Goal: Transaction & Acquisition: Purchase product/service

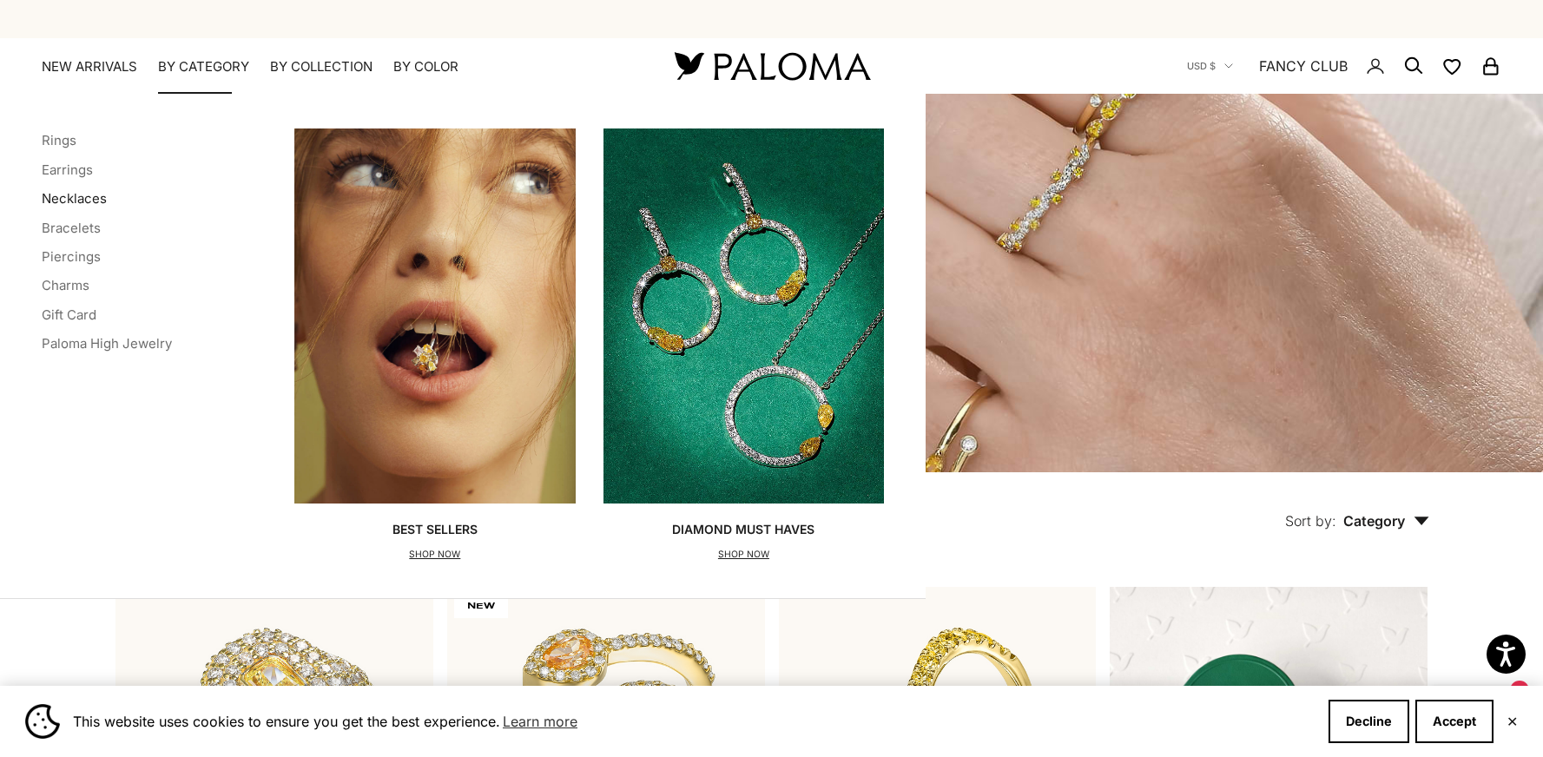
click at [90, 195] on link "Necklaces" at bounding box center [74, 198] width 65 height 17
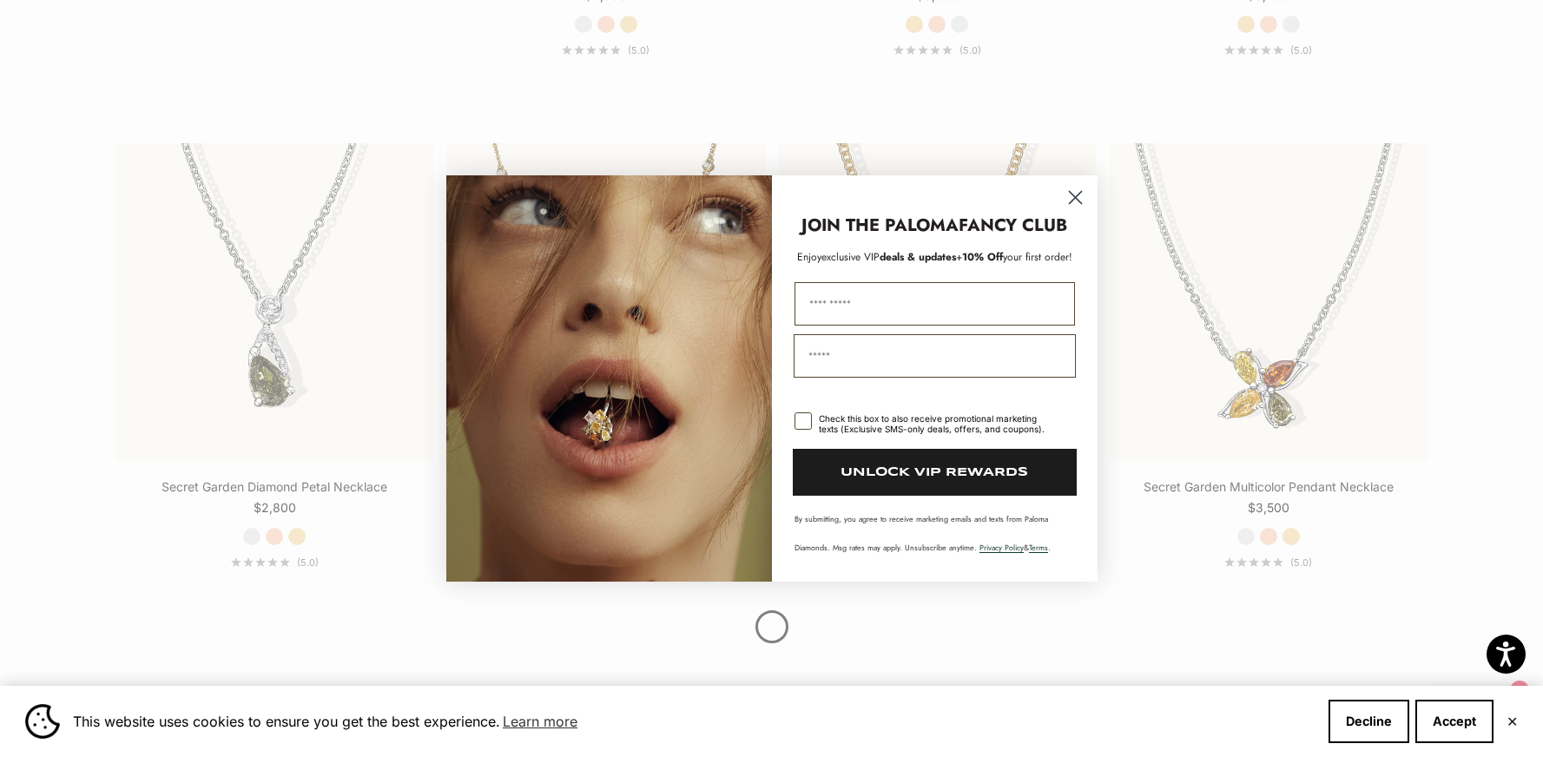
scroll to position [2072, 0]
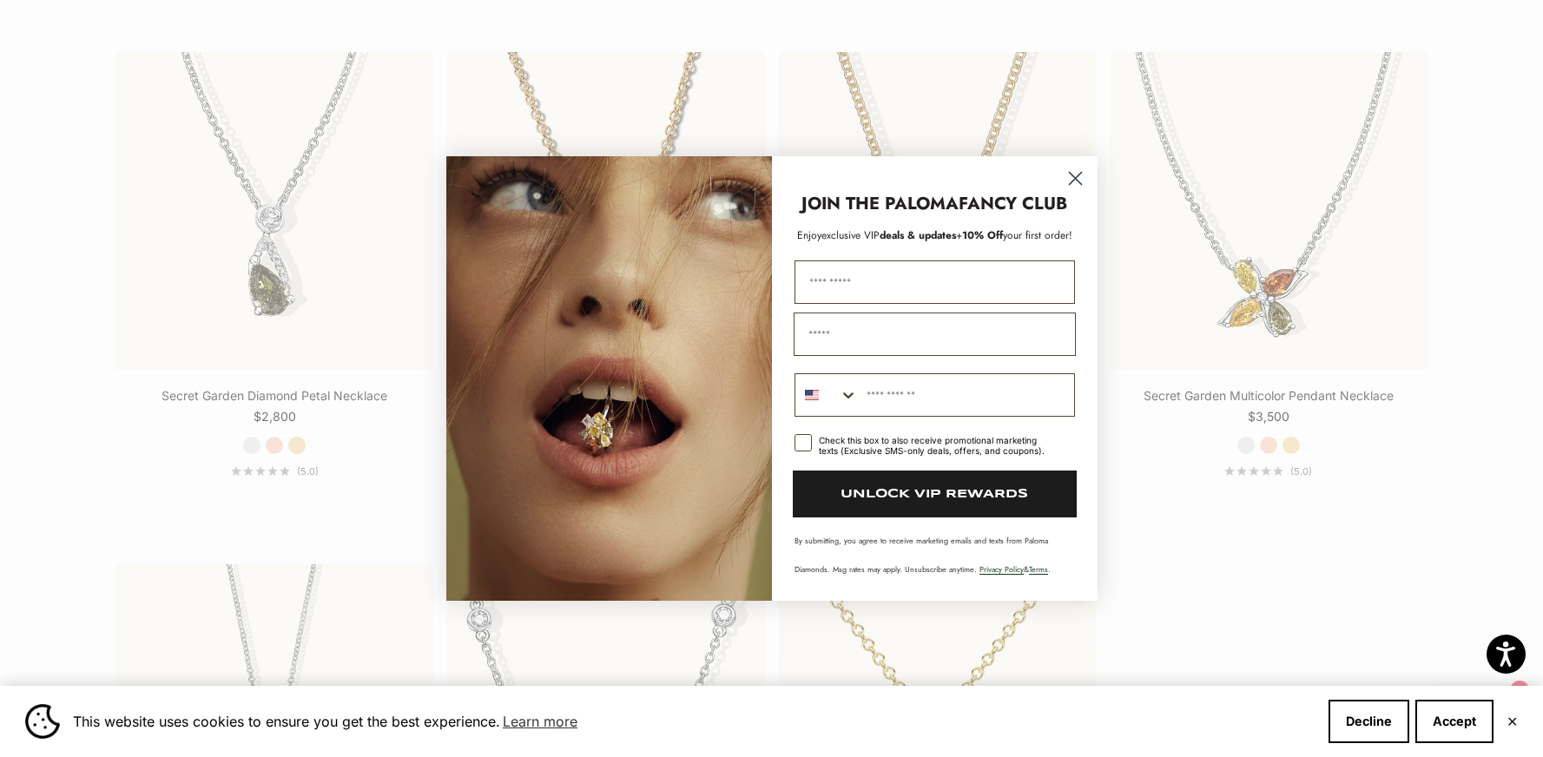
click at [1071, 179] on circle "Close dialog" at bounding box center [1075, 178] width 29 height 29
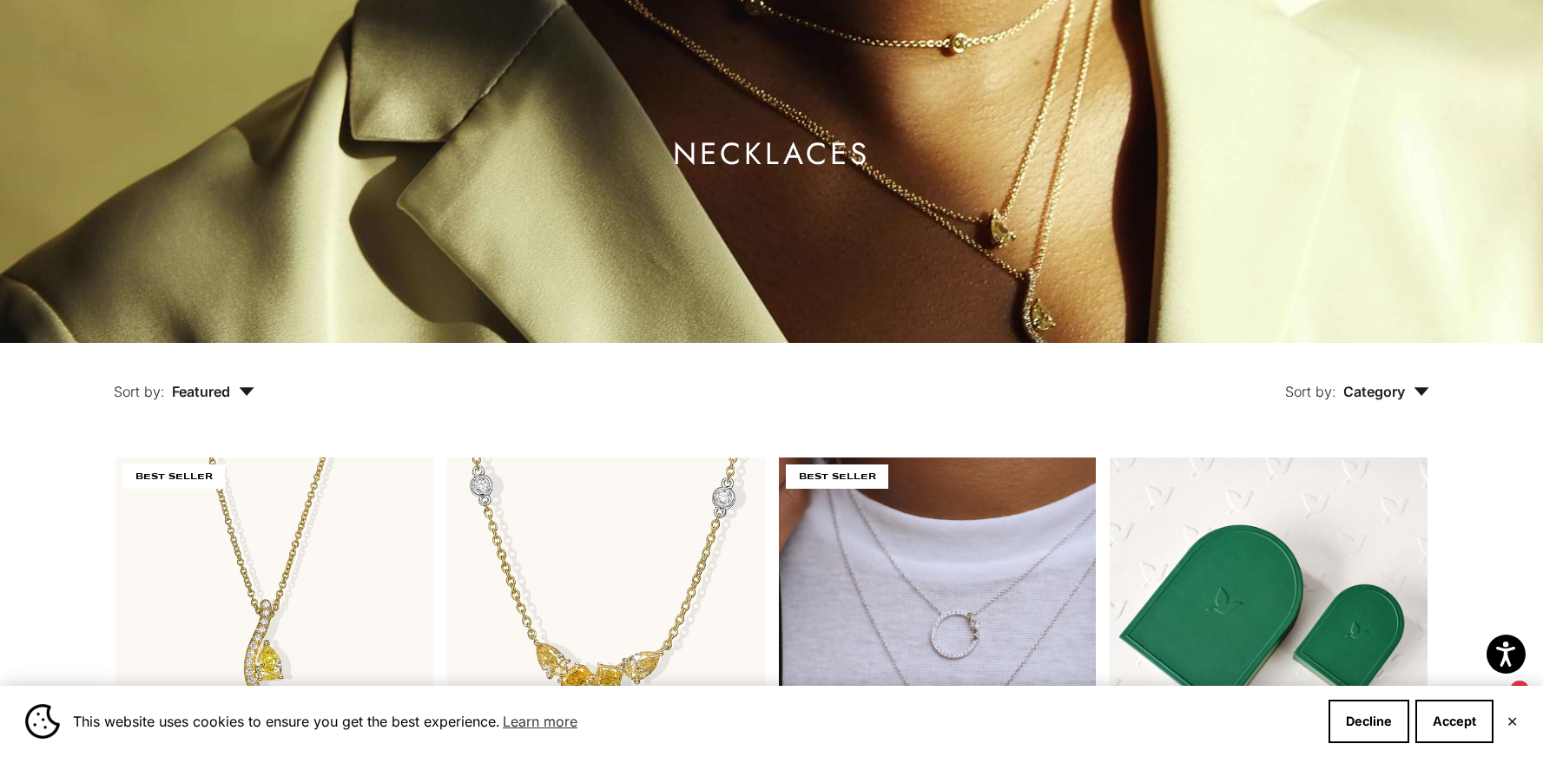
scroll to position [0, 0]
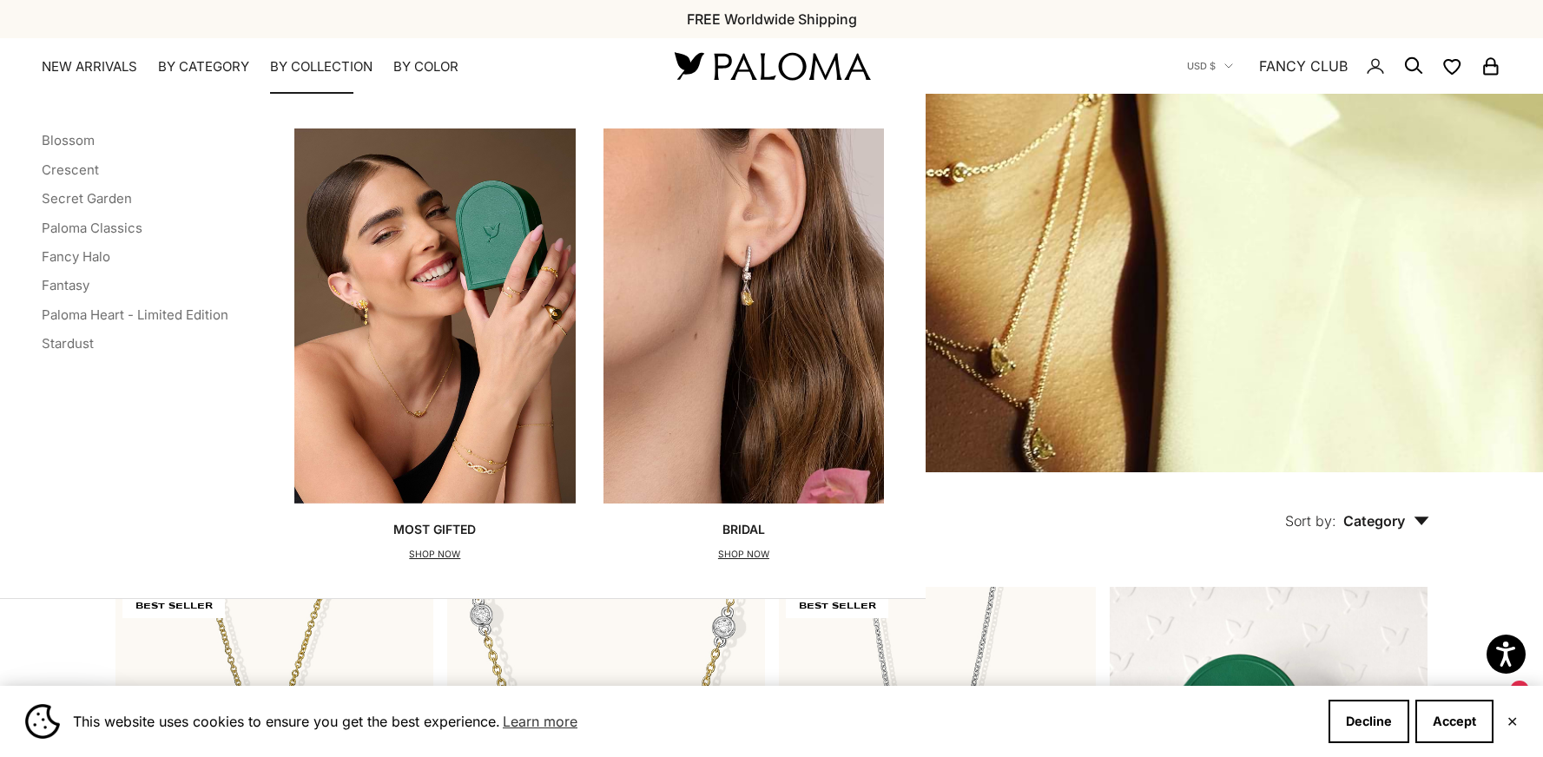
click at [283, 63] on summary "By Collection" at bounding box center [321, 66] width 102 height 17
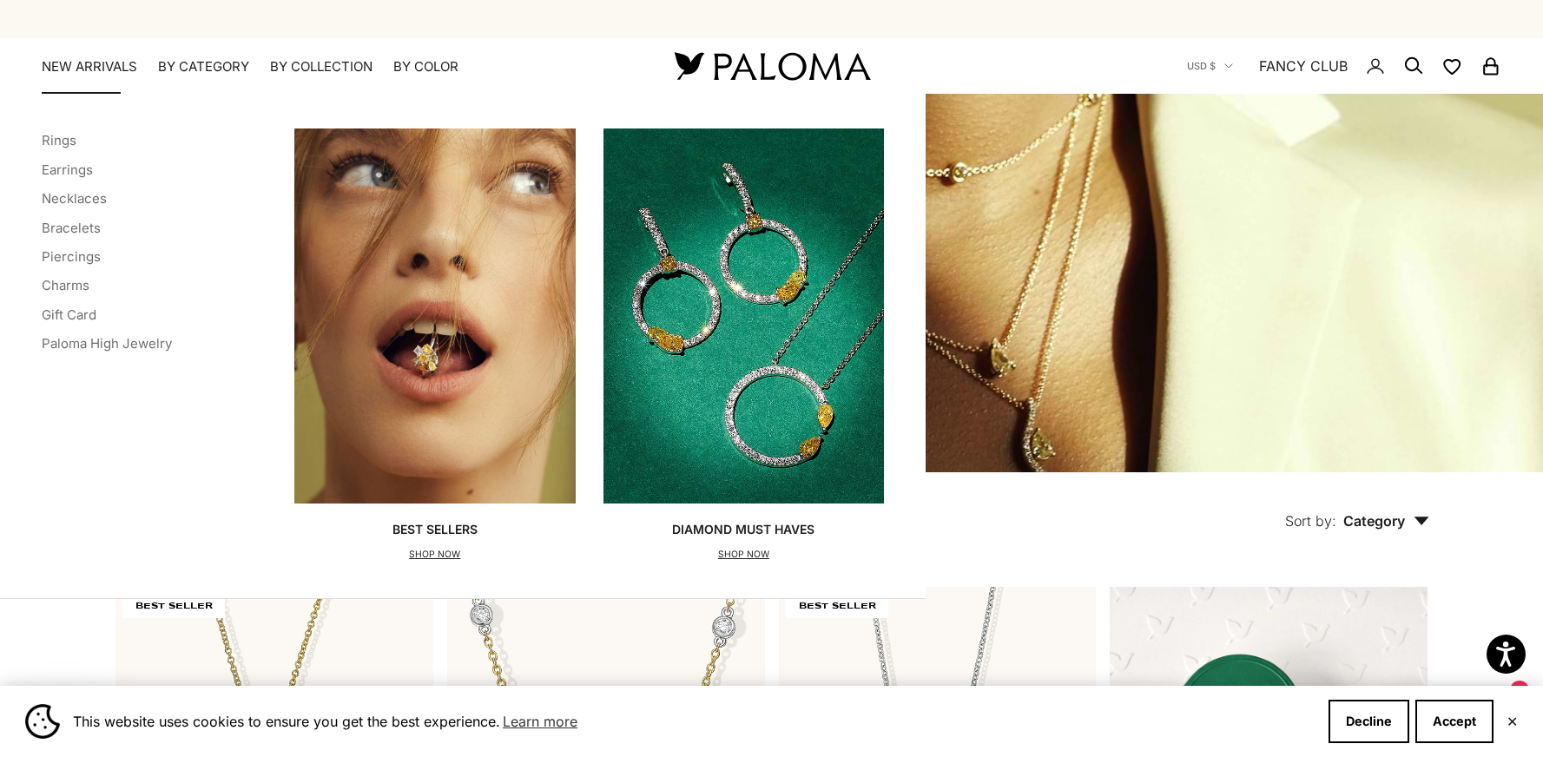
click at [115, 64] on link "NEW ARRIVALS" at bounding box center [90, 66] width 96 height 17
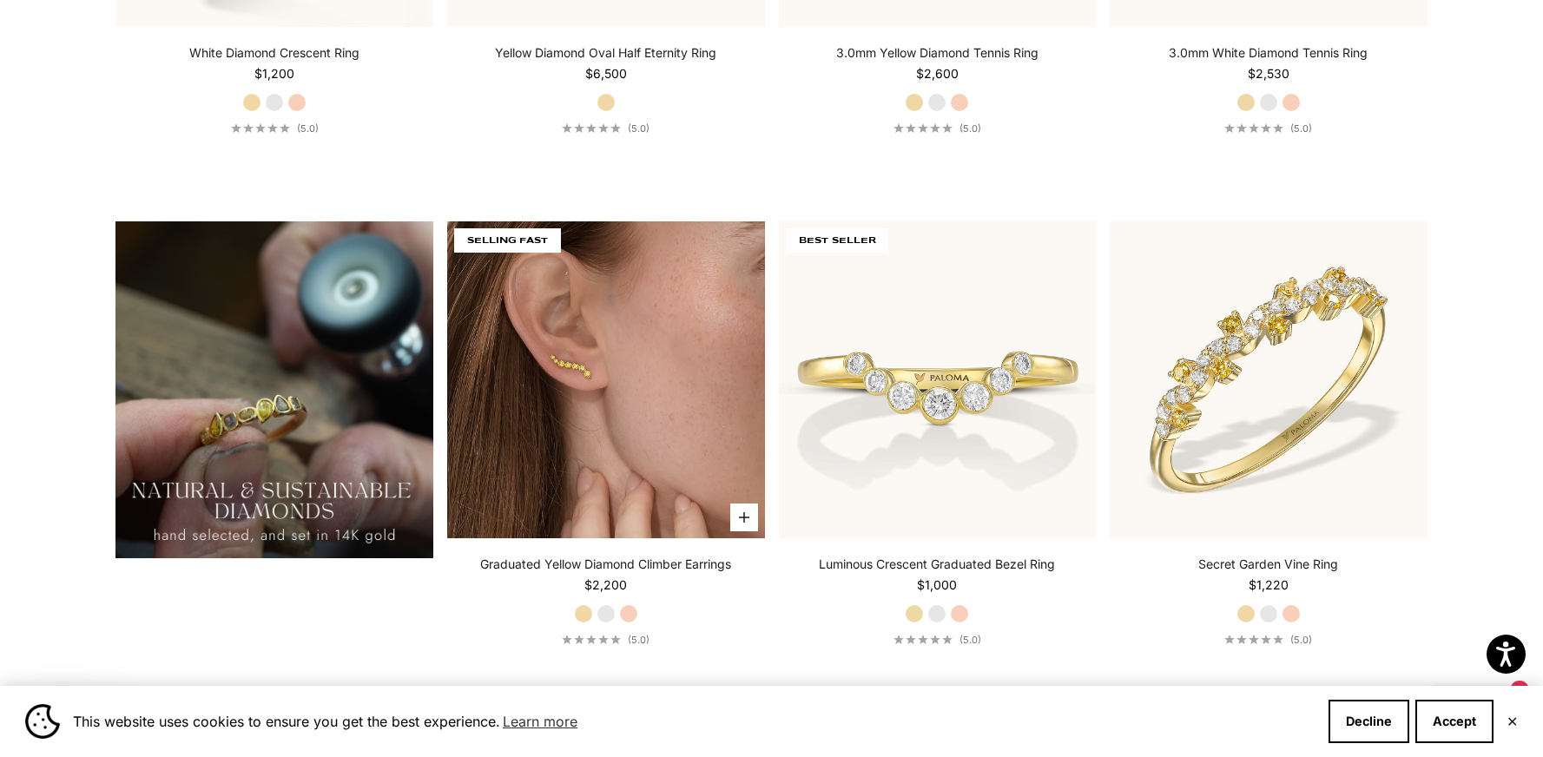
scroll to position [1448, 0]
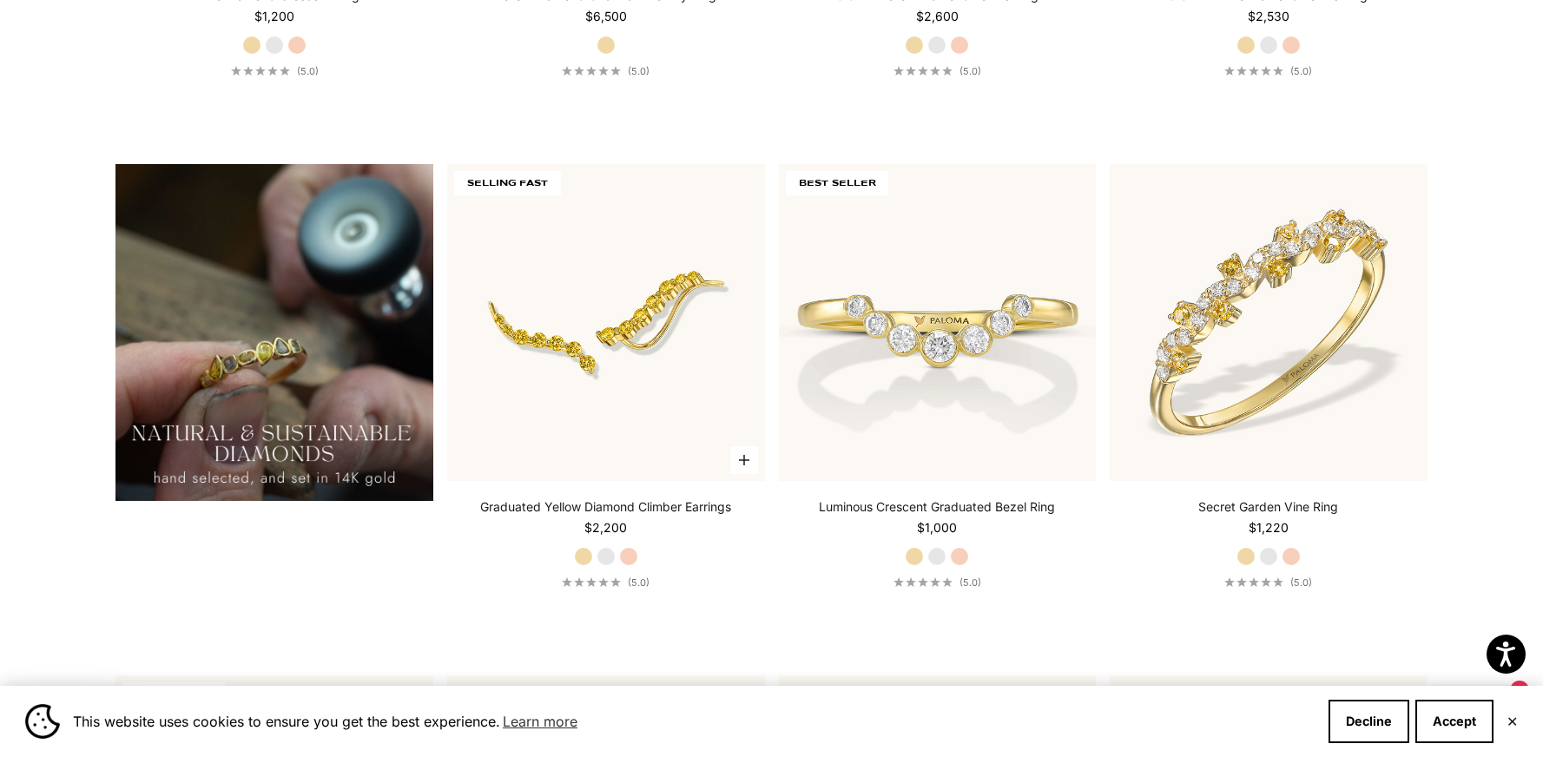
click at [605, 550] on label "White Gold" at bounding box center [606, 556] width 19 height 19
click at [586, 555] on label "Yellow Gold" at bounding box center [583, 556] width 19 height 19
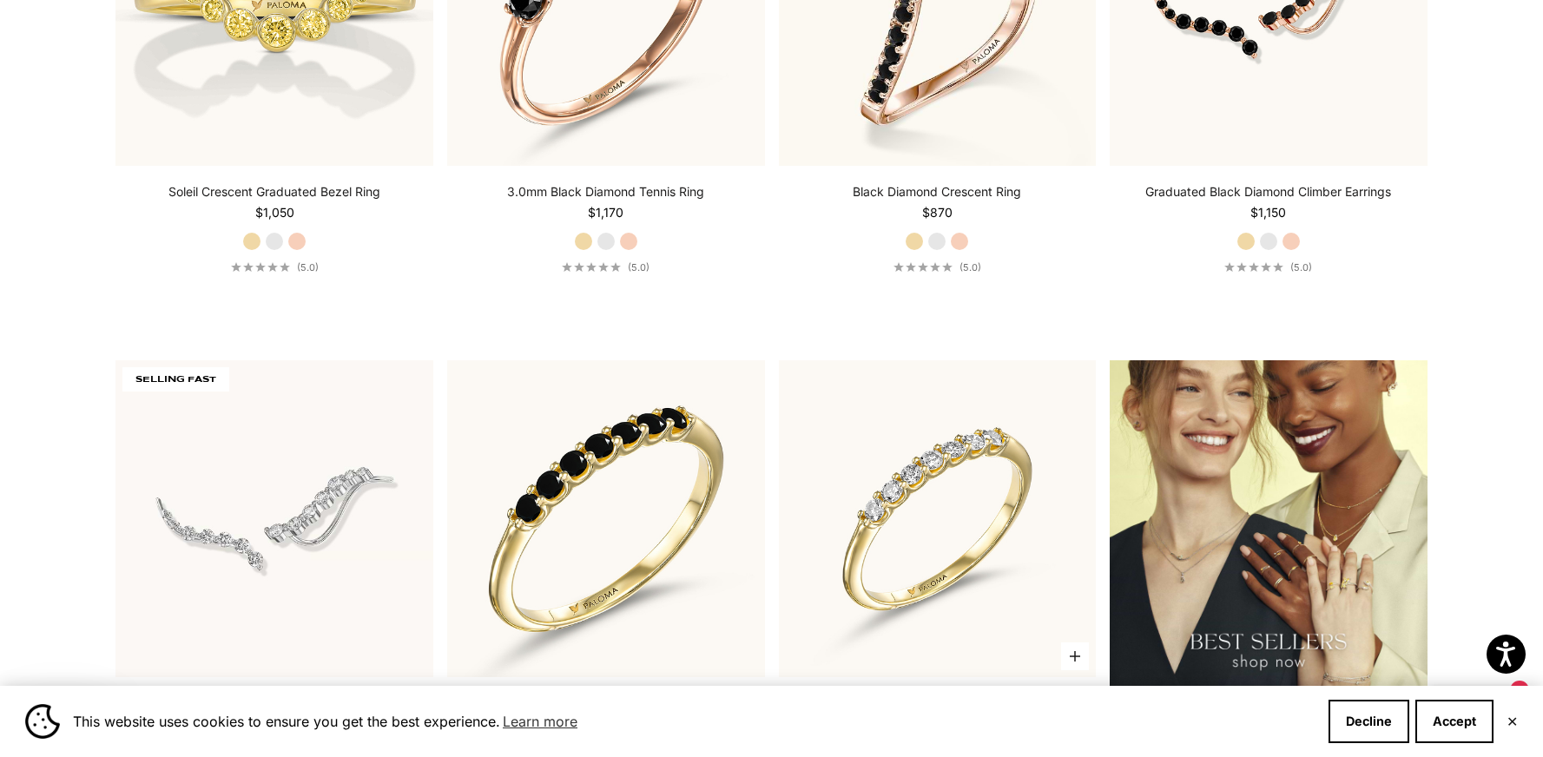
scroll to position [2502, 0]
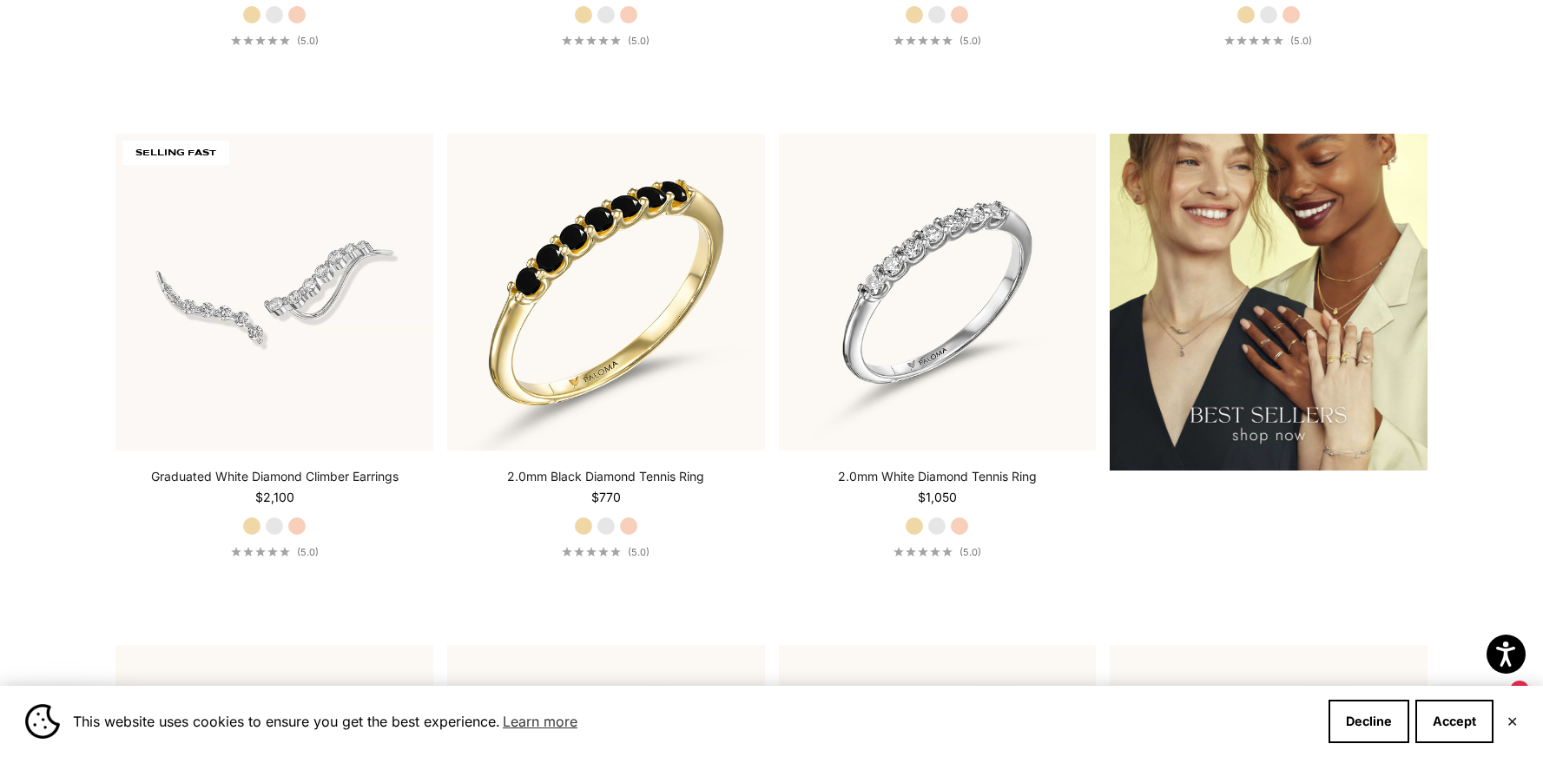
click at [1217, 367] on img at bounding box center [1269, 303] width 318 height 338
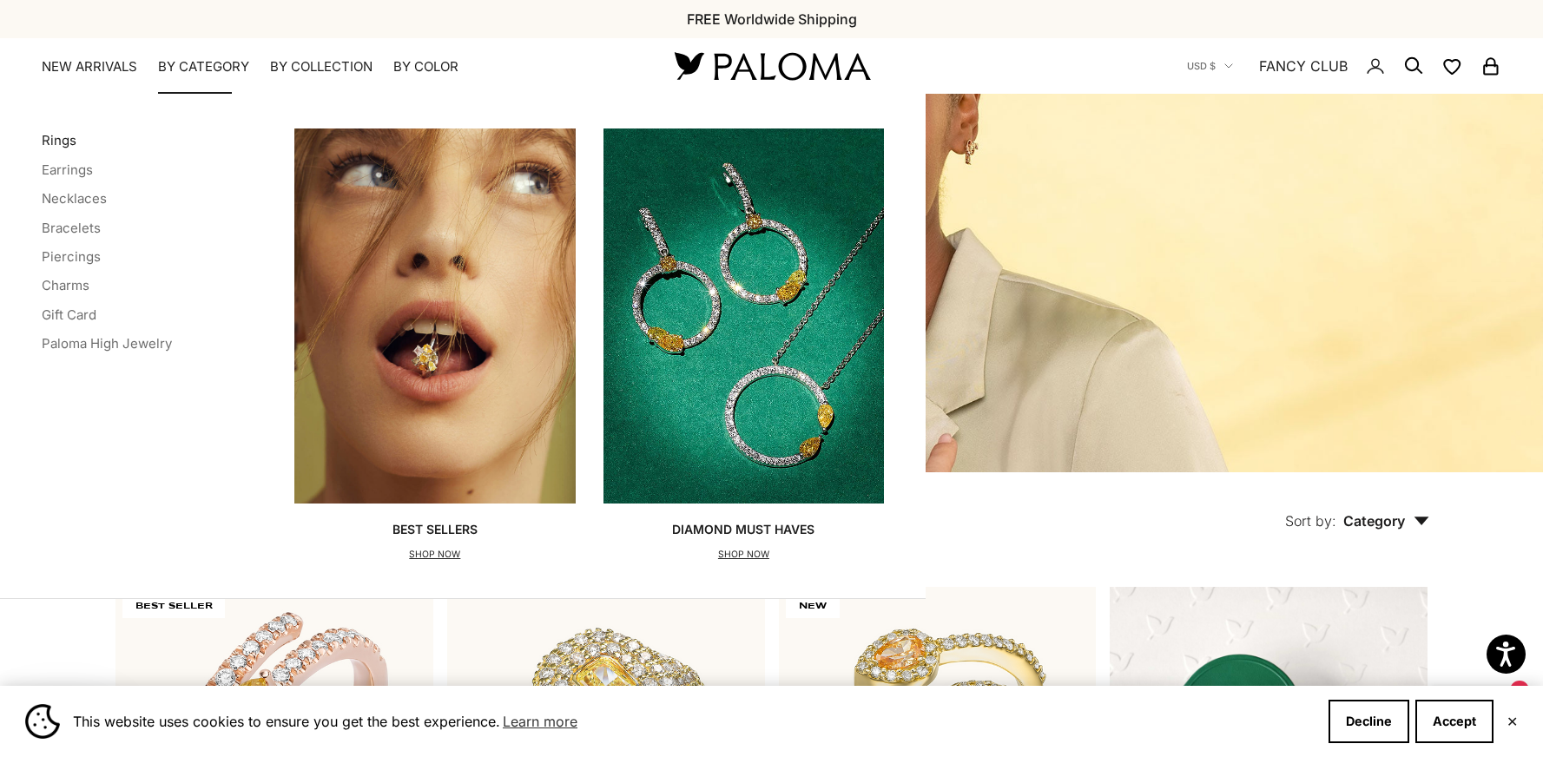
click at [62, 142] on link "Rings" at bounding box center [59, 140] width 35 height 17
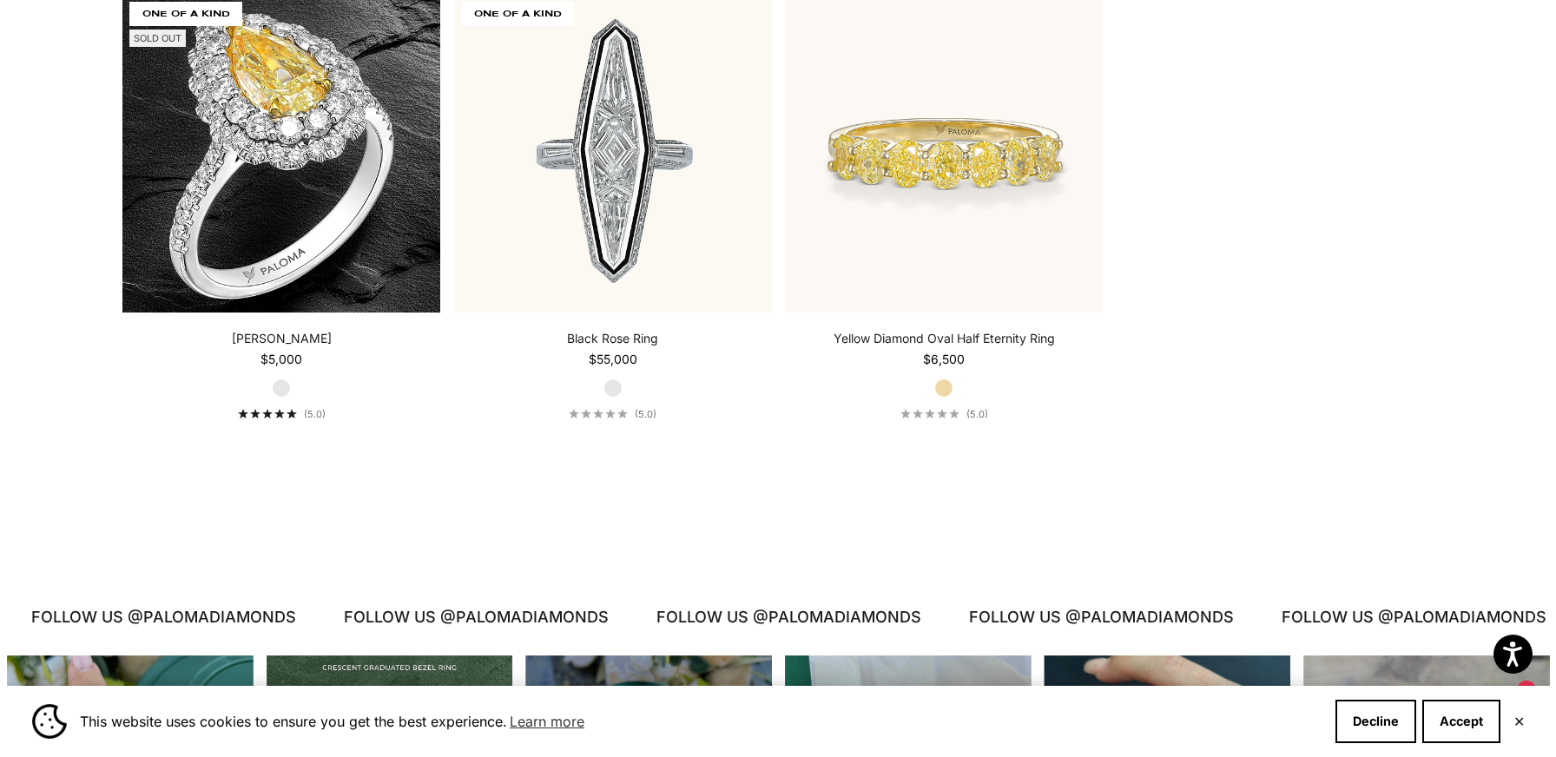
scroll to position [9156, 0]
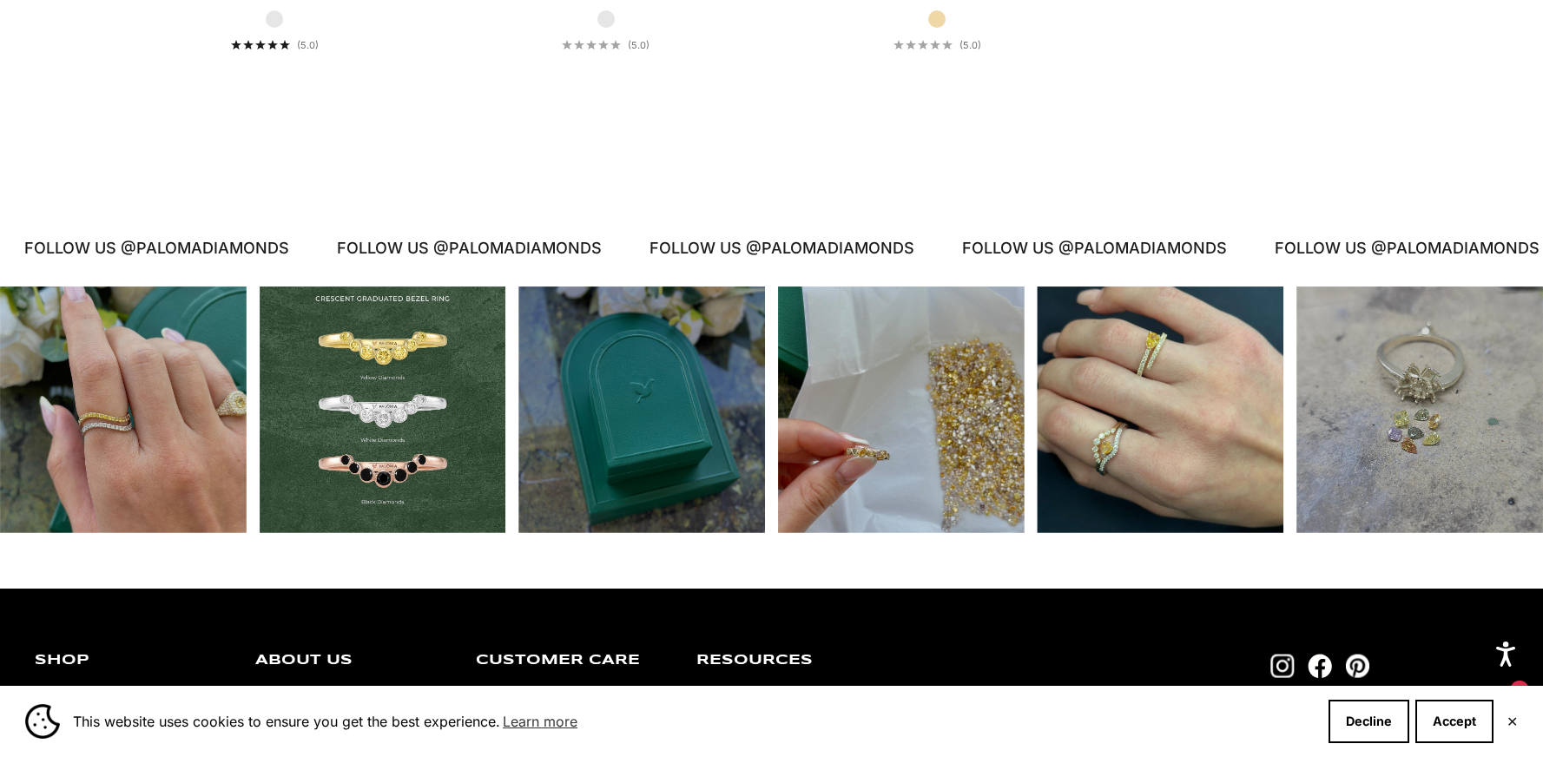
click at [1109, 476] on div "Instagram post opens in a popup" at bounding box center [1161, 410] width 247 height 247
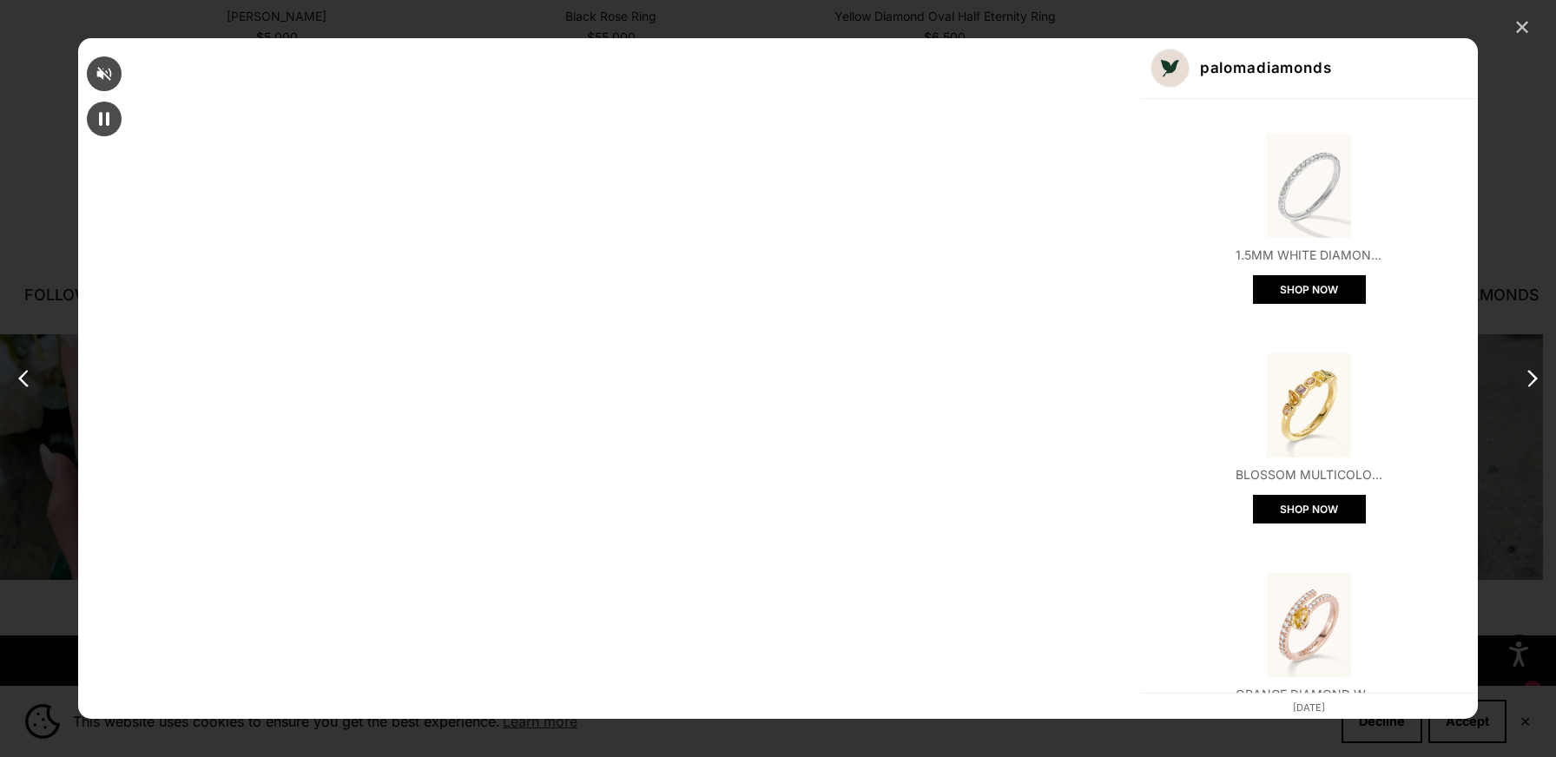
click at [1516, 23] on div "✕" at bounding box center [1523, 28] width 26 height 26
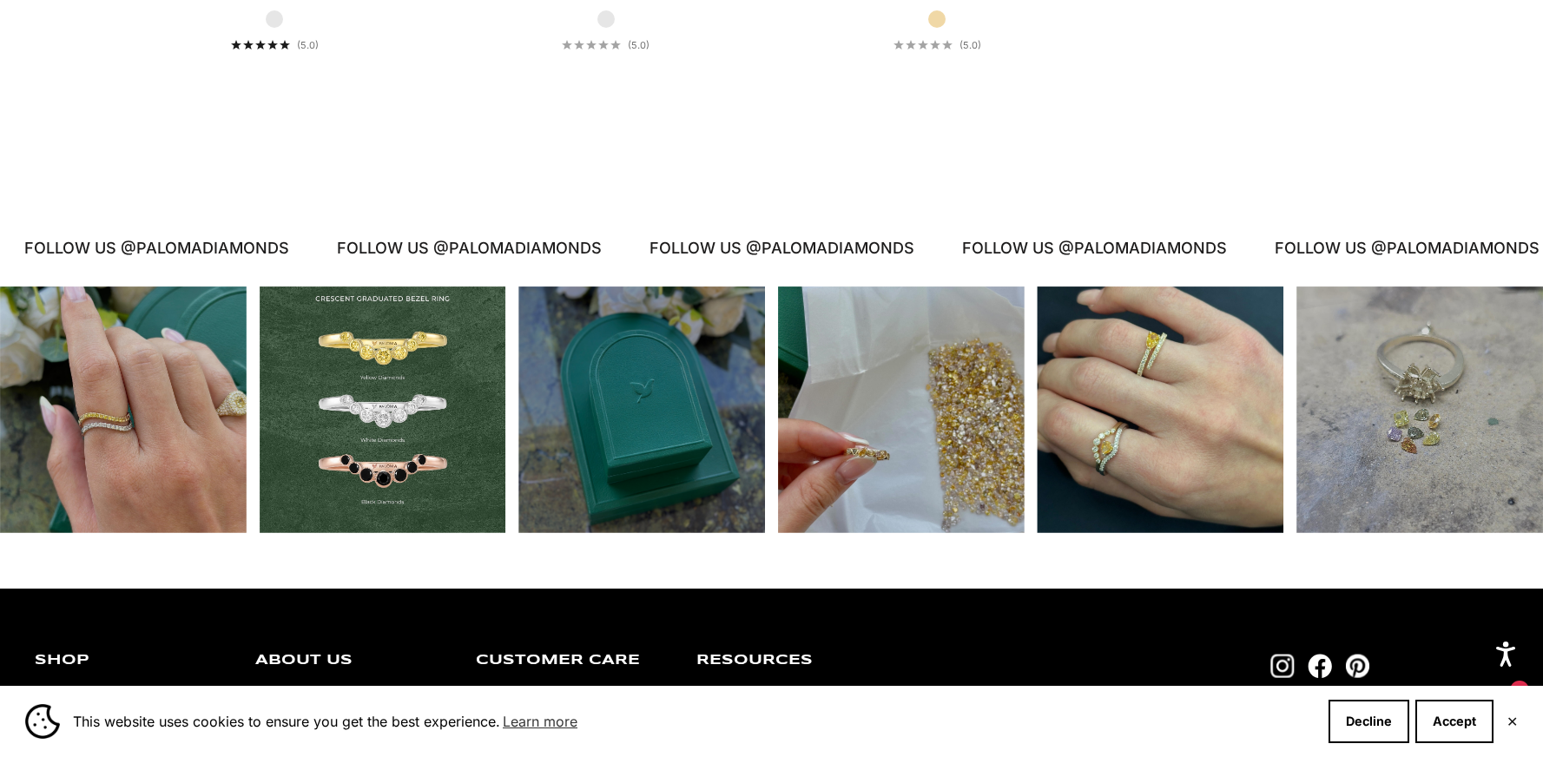
click at [1133, 360] on div "Instagram post opens in a popup" at bounding box center [1161, 410] width 247 height 247
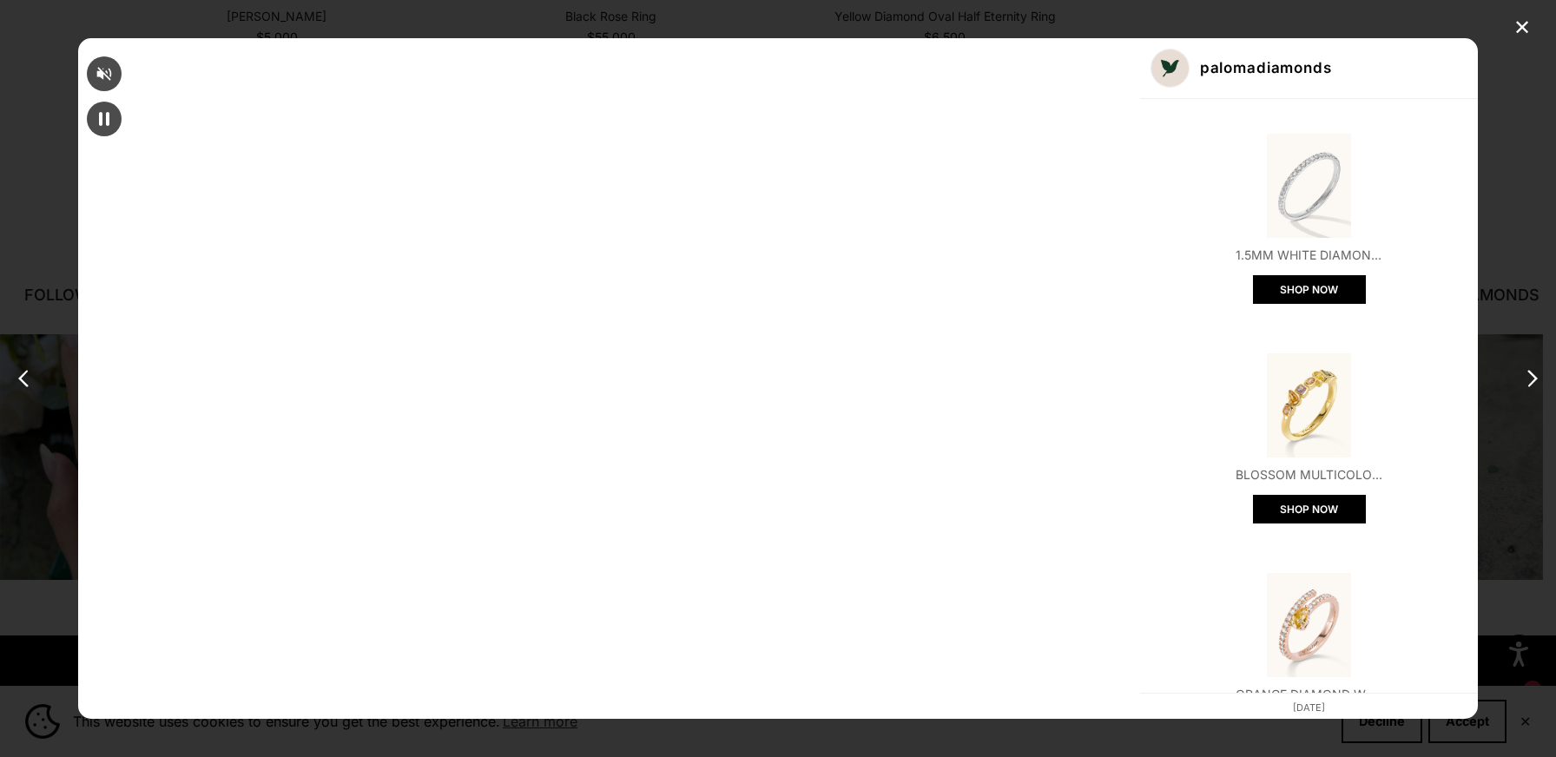
click at [1258, 573] on img "Open product" at bounding box center [1310, 625] width 104 height 104
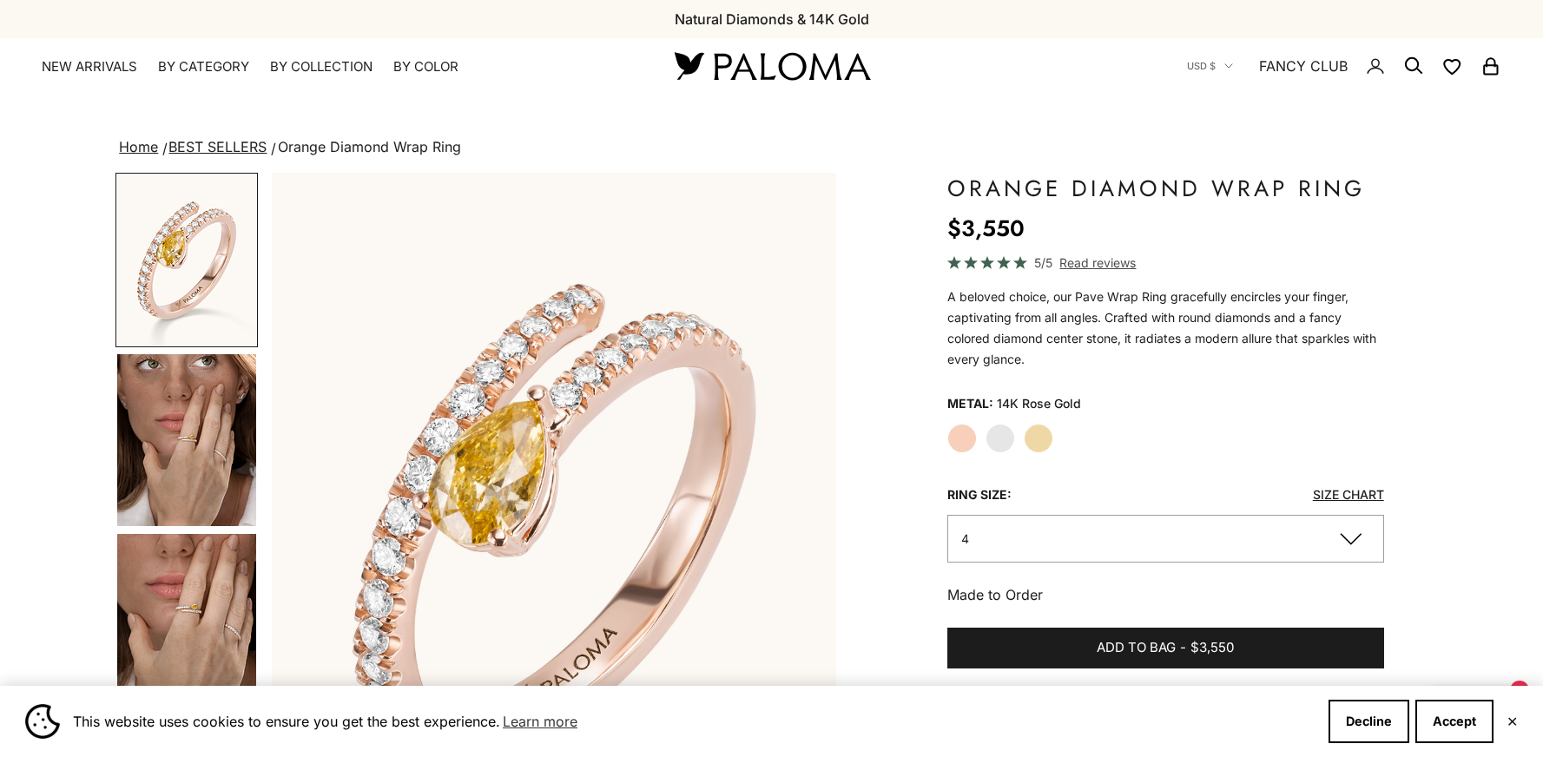
click at [205, 500] on img "Go to item 4" at bounding box center [186, 440] width 139 height 172
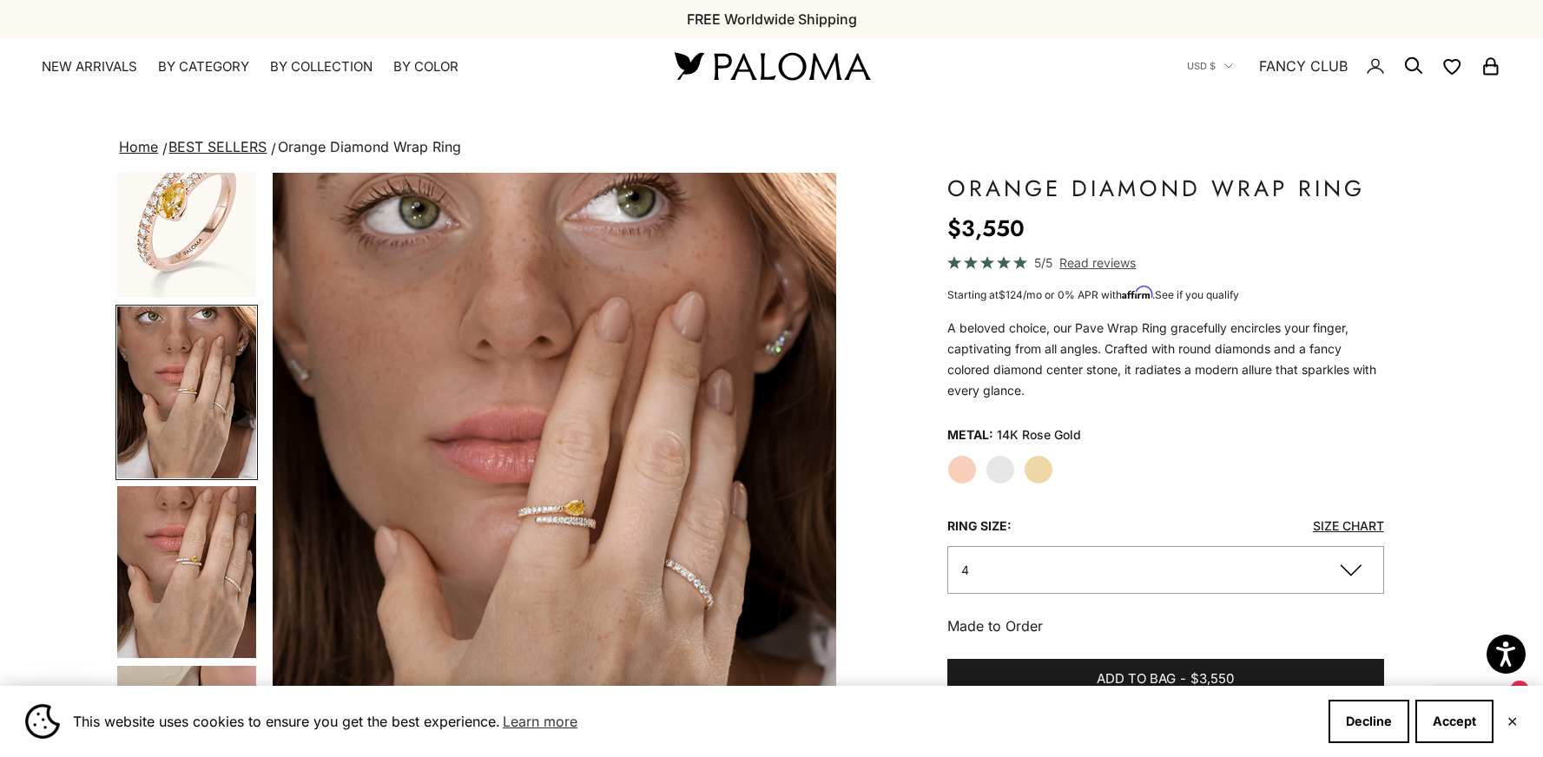
scroll to position [130, 0]
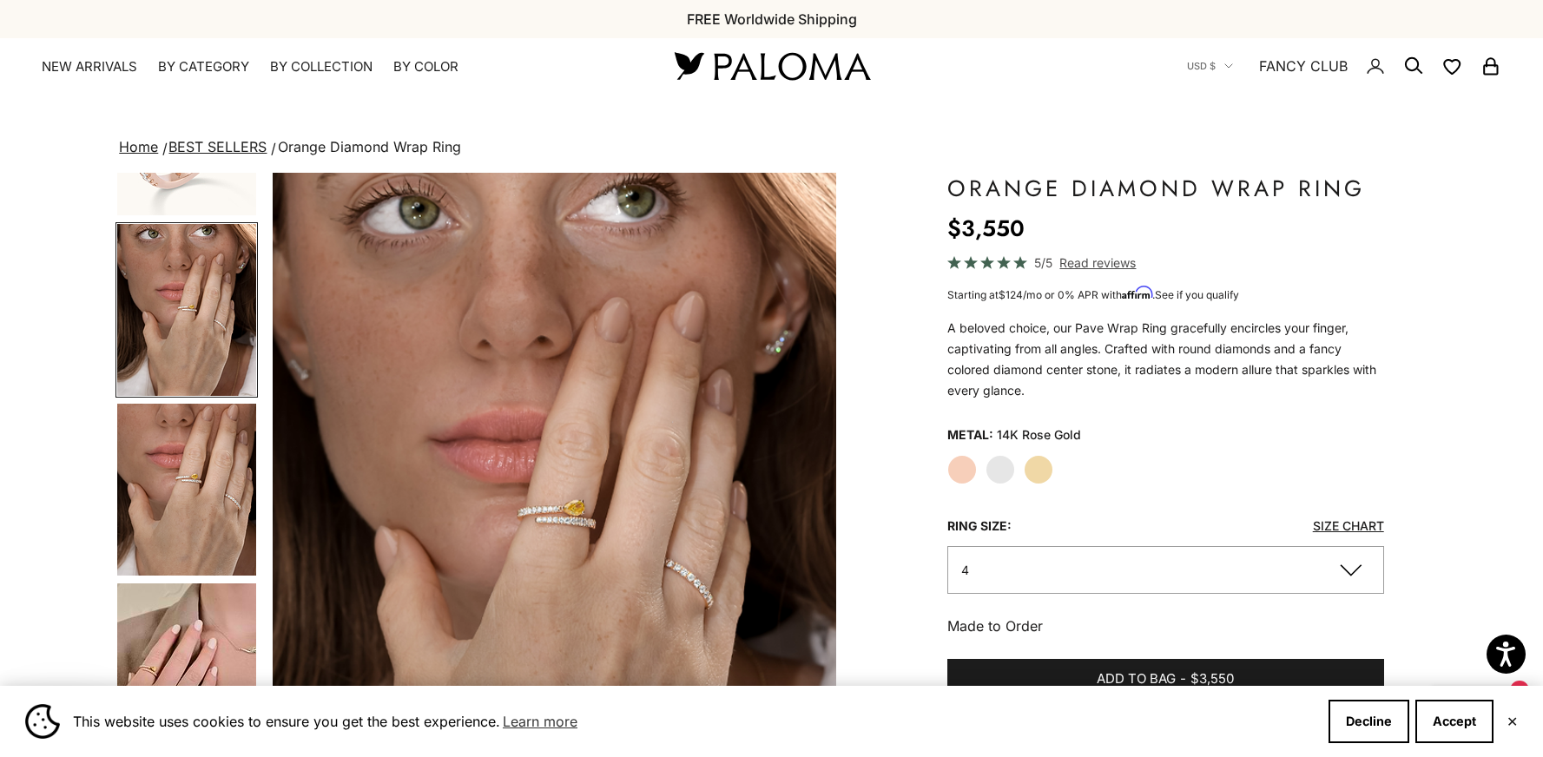
click at [214, 464] on img "Go to item 5" at bounding box center [186, 490] width 139 height 172
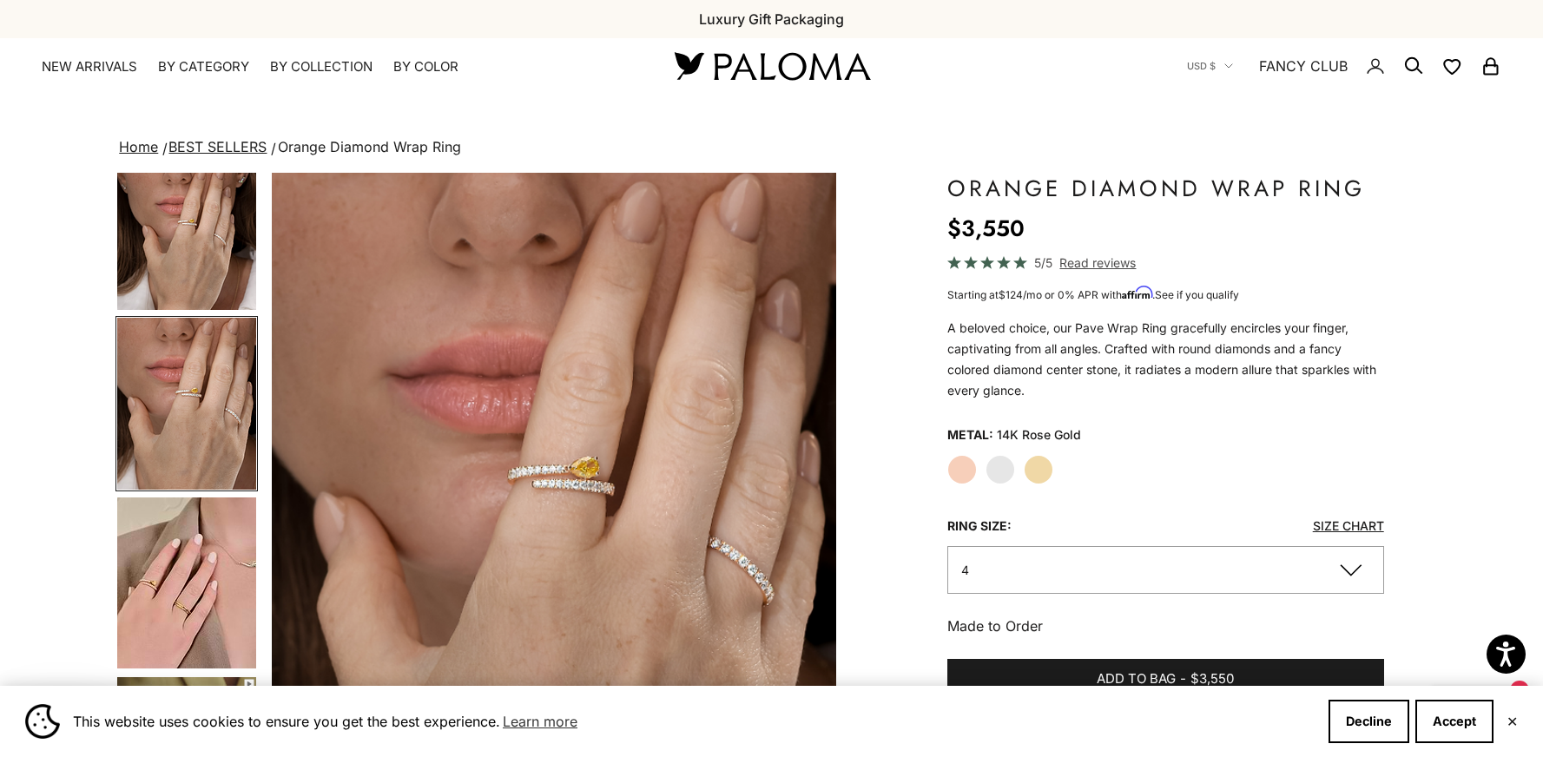
scroll to position [294, 0]
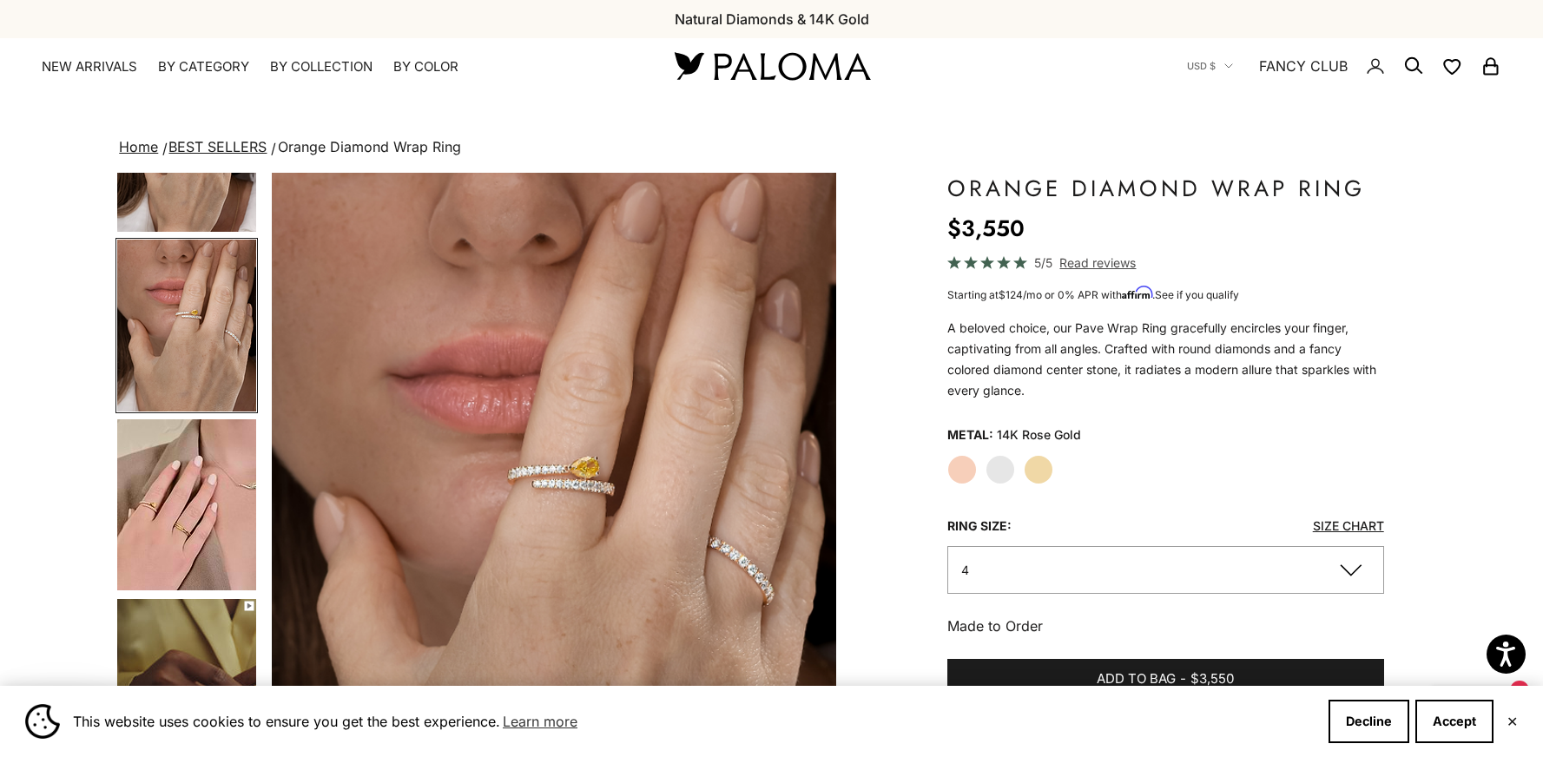
click at [186, 486] on img "Go to item 6" at bounding box center [186, 505] width 139 height 171
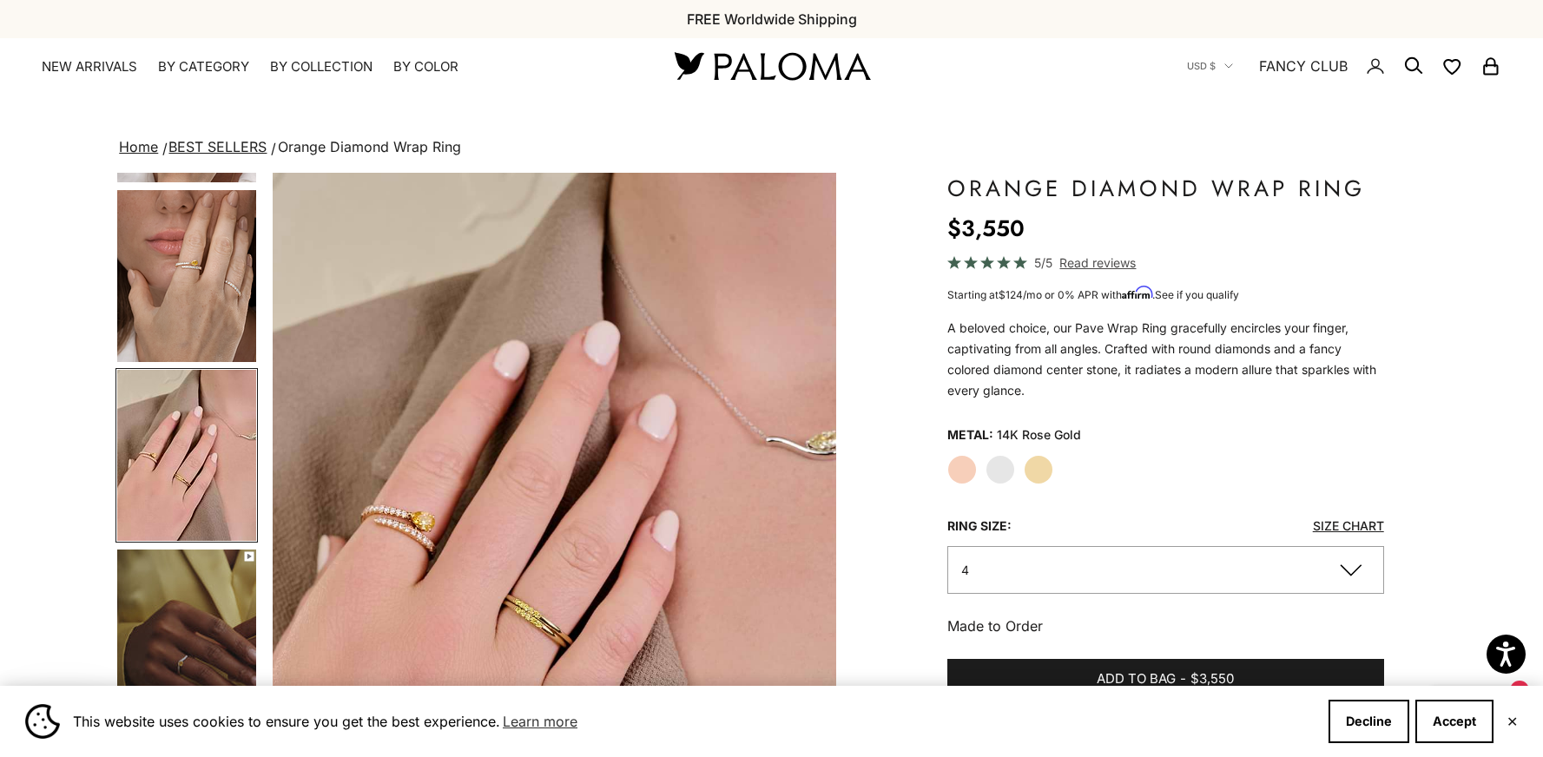
scroll to position [564, 0]
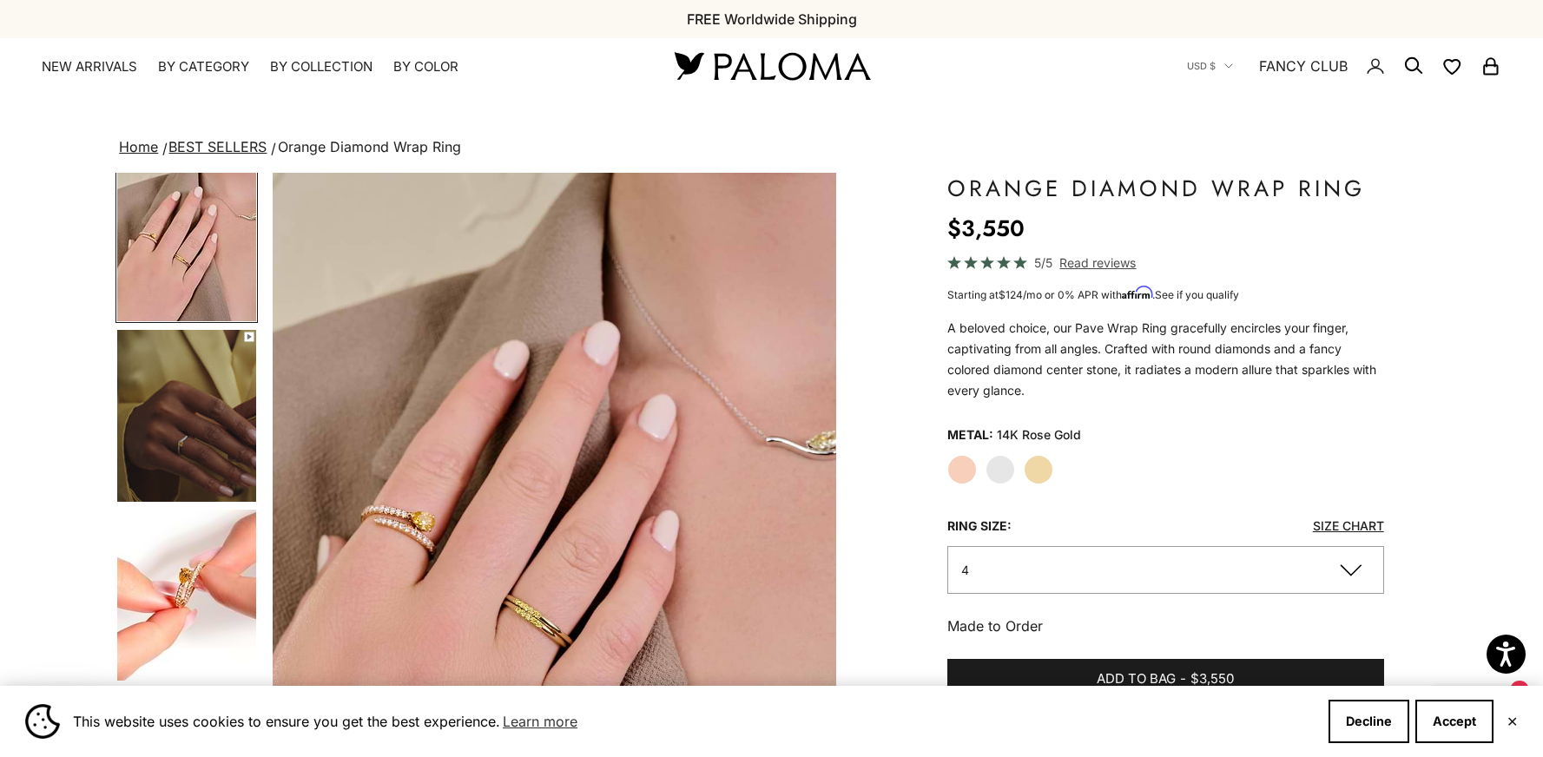
click at [166, 411] on img "Go to item 7" at bounding box center [186, 416] width 139 height 172
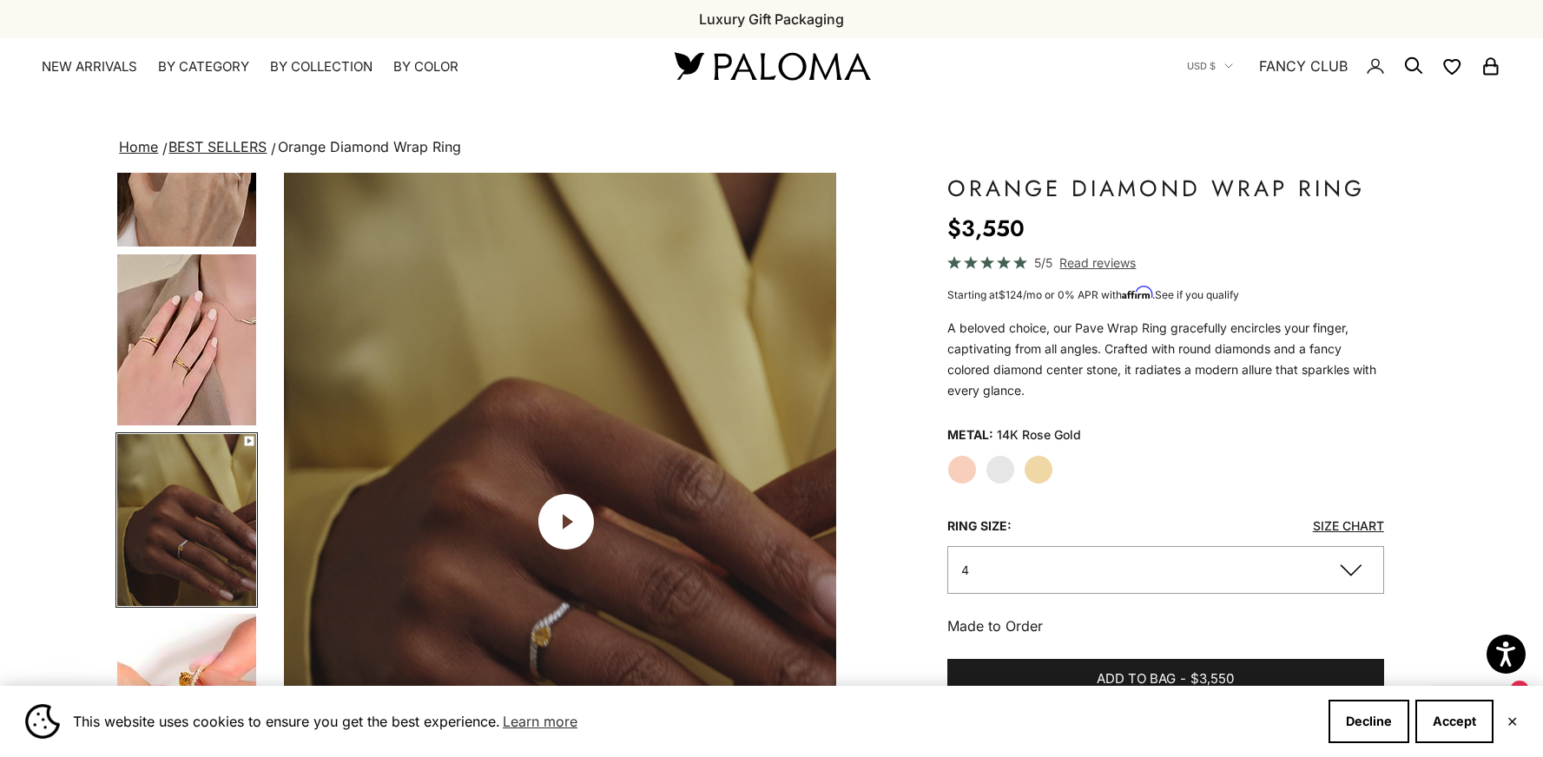
scroll to position [0, 2340]
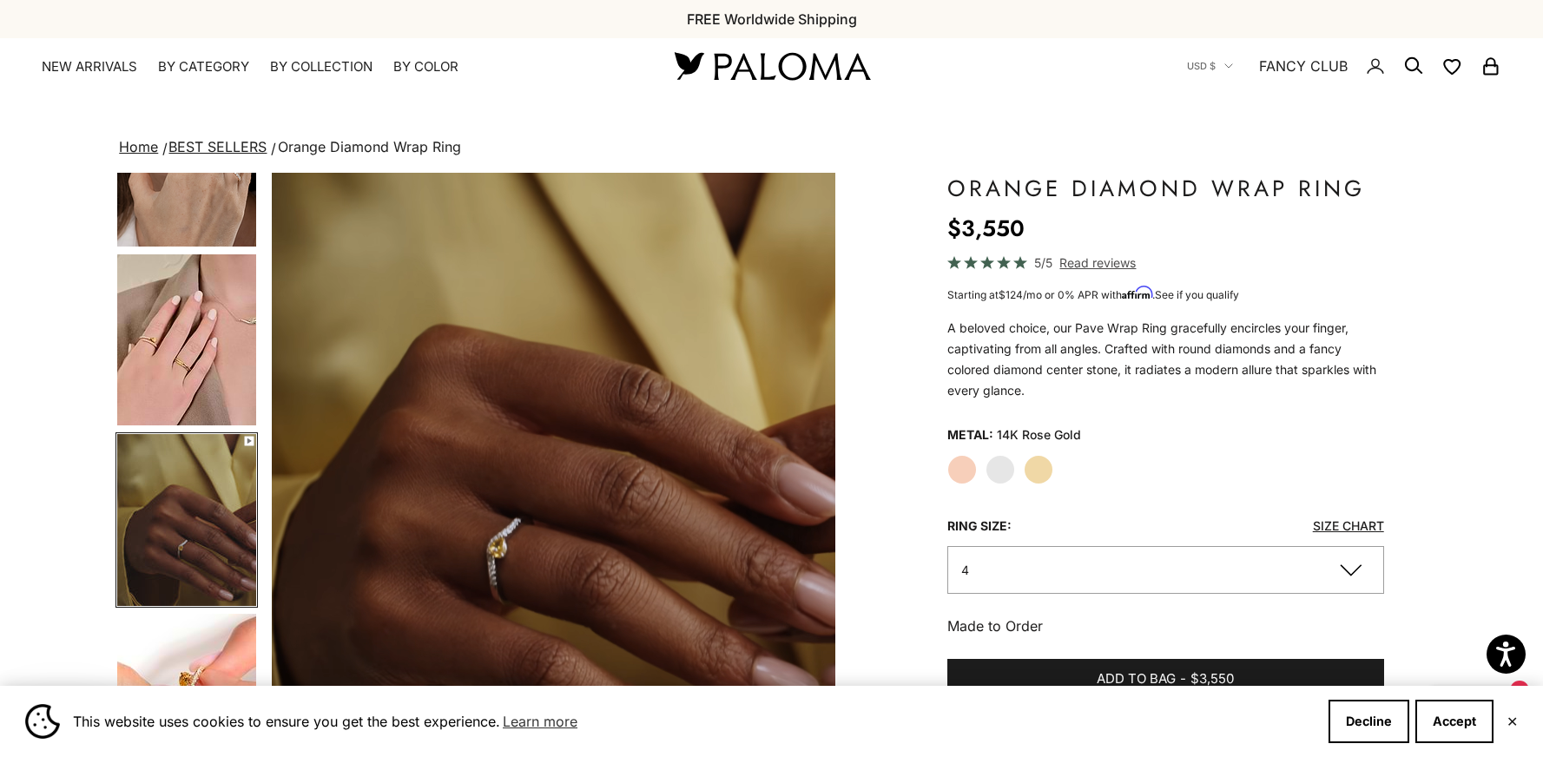
click at [1094, 261] on span "Read reviews" at bounding box center [1098, 263] width 76 height 20
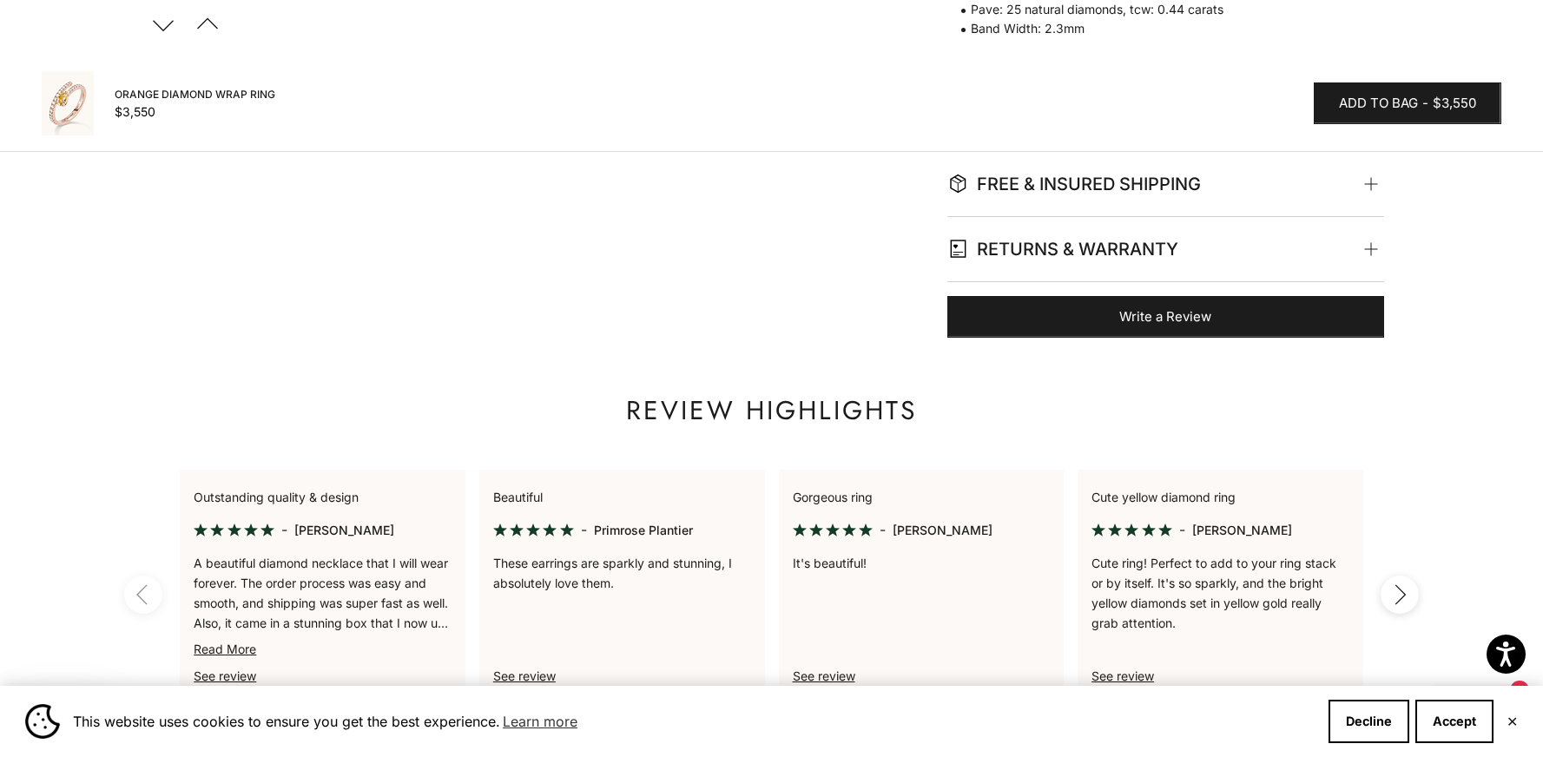
scroll to position [1133, 0]
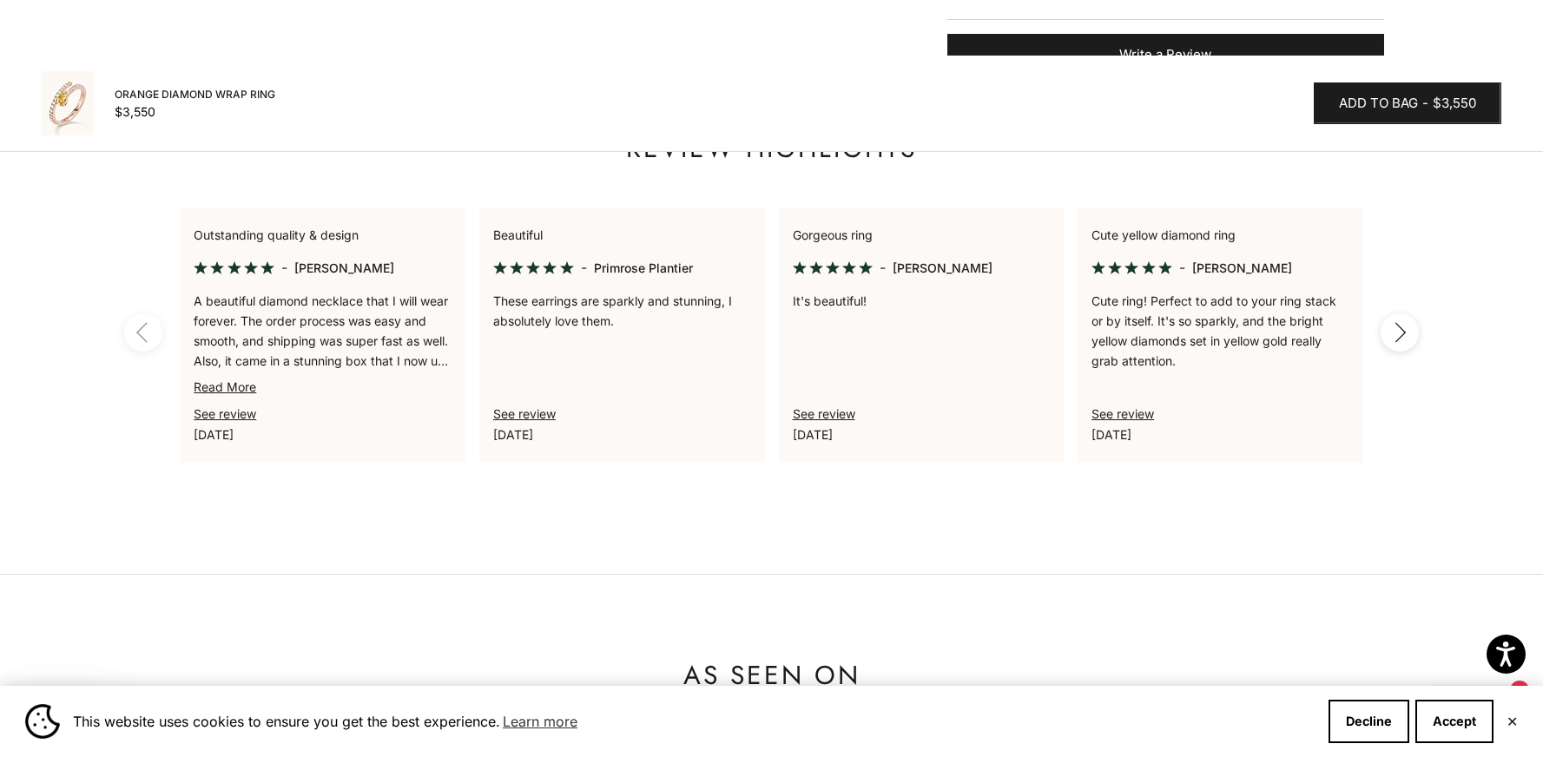
click at [1393, 322] on icon "button" at bounding box center [1400, 333] width 19 height 22
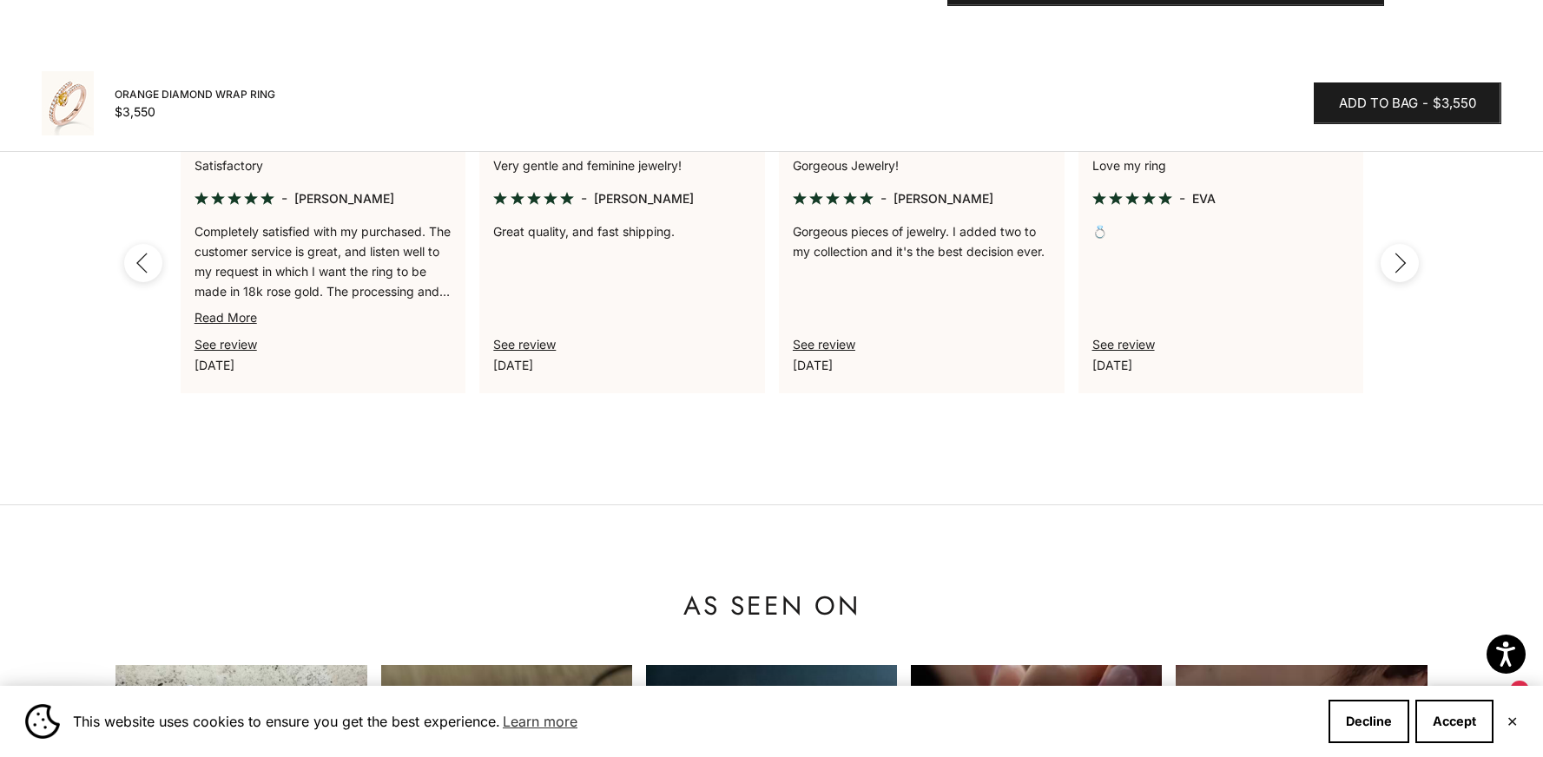
scroll to position [1475, 0]
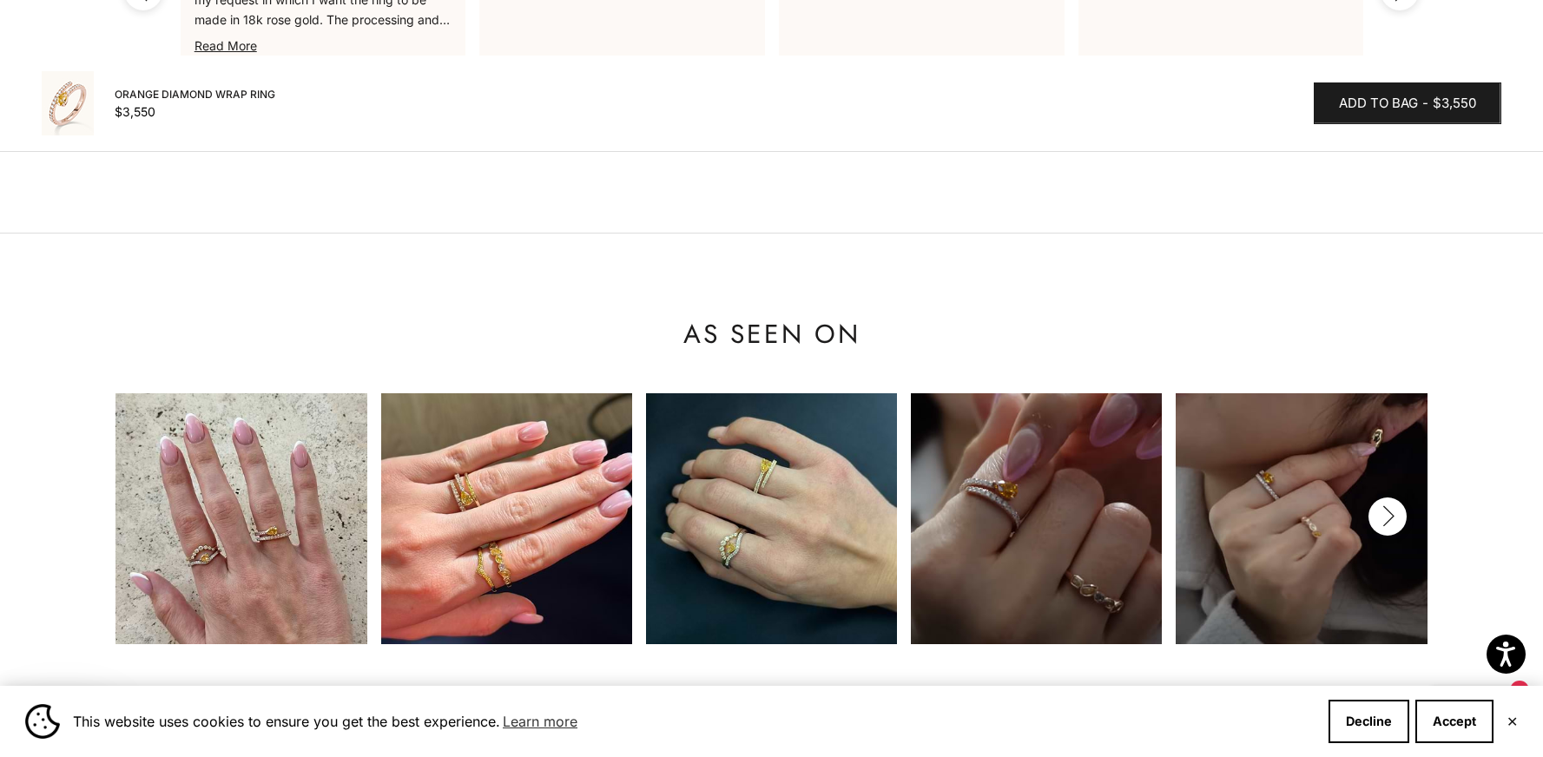
click at [1383, 506] on icon "button" at bounding box center [1387, 517] width 19 height 22
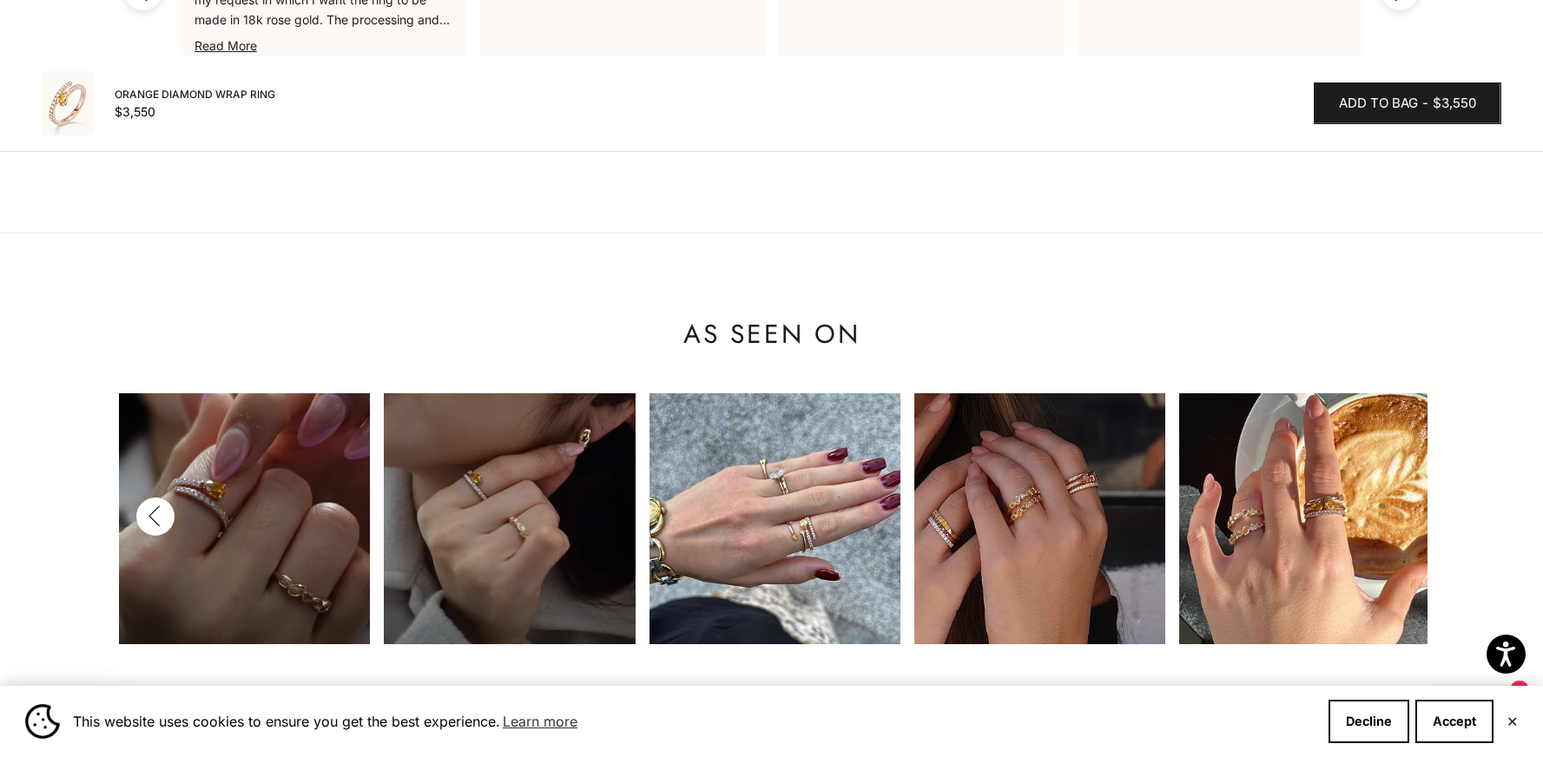
scroll to position [0, 796]
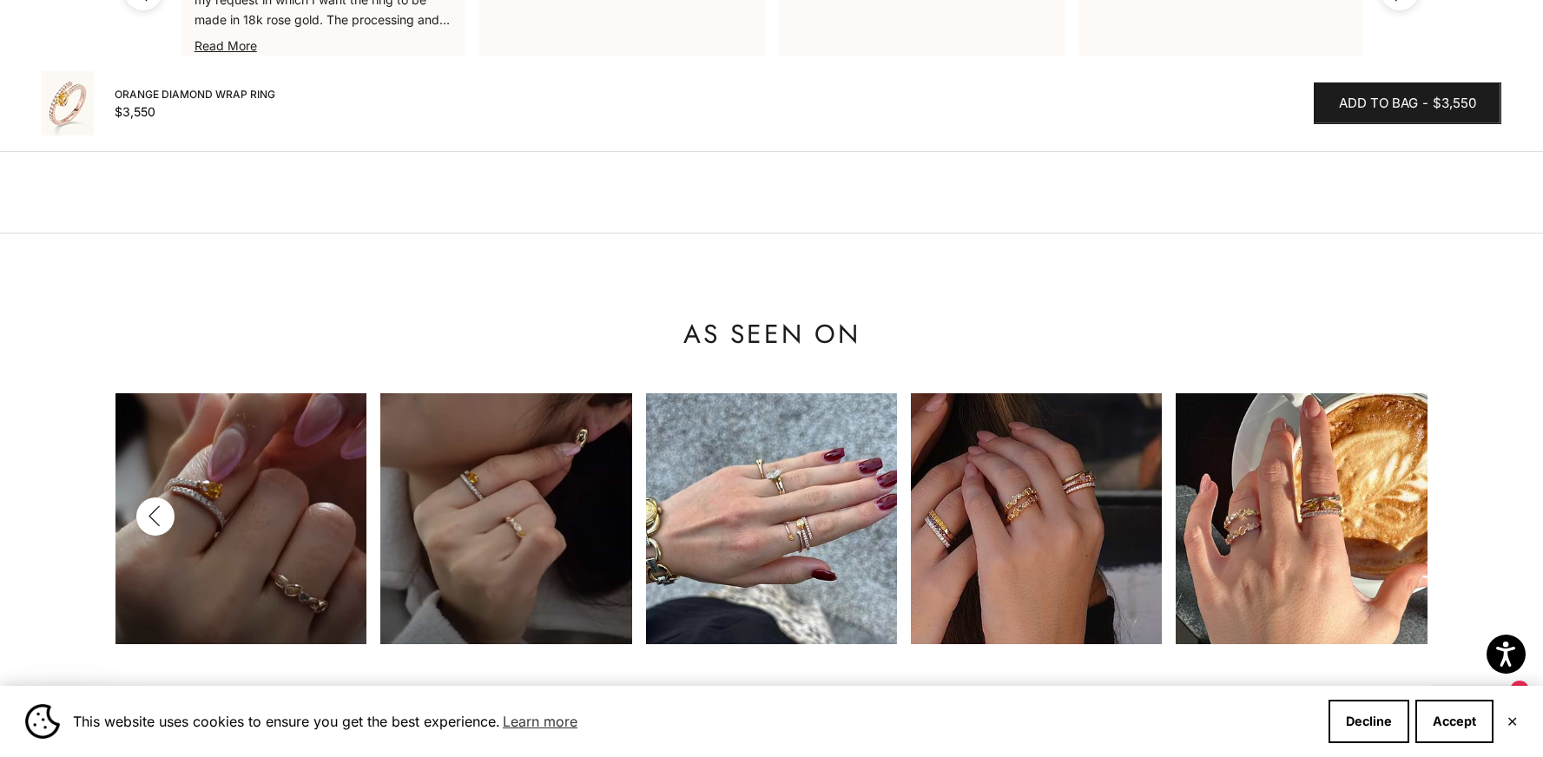
click at [1252, 552] on img at bounding box center [1301, 518] width 251 height 251
click at [1305, 526] on img at bounding box center [1301, 518] width 251 height 251
click at [1278, 472] on img at bounding box center [1301, 518] width 251 height 251
click at [1093, 487] on img at bounding box center [1036, 518] width 251 height 251
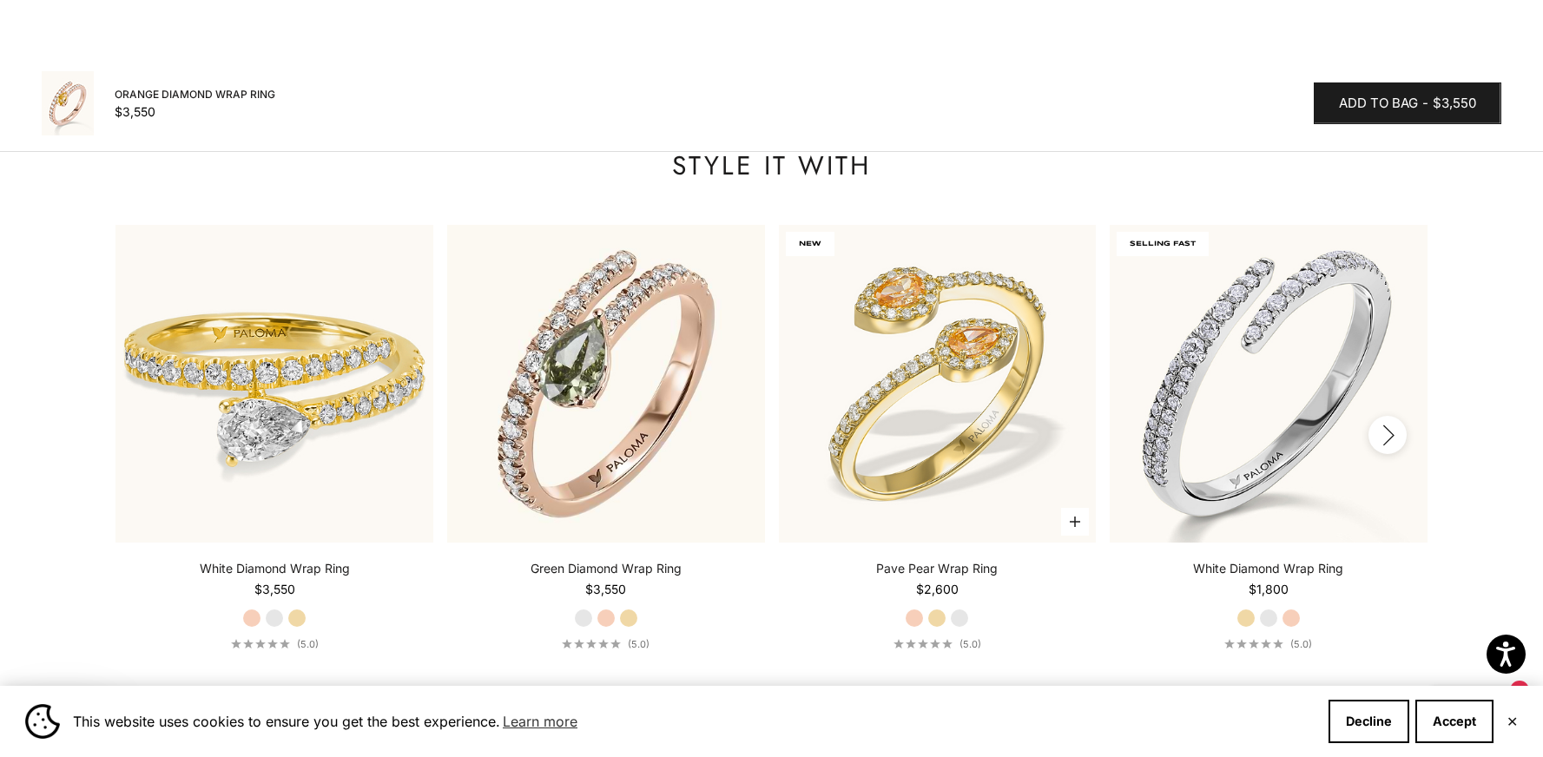
scroll to position [2137, 0]
click at [632, 613] on div "Green Diamond Wrap Ring Starting at $3,550 White Gold Rose Gold Yellow Gold (5.…" at bounding box center [606, 607] width 318 height 90
click at [634, 611] on div "Green Diamond Wrap Ring Starting at $3,550 White Gold Rose Gold Yellow Gold (5.…" at bounding box center [606, 607] width 318 height 90
click at [744, 618] on div "Green Diamond Wrap Ring Starting at $3,550 White Gold Rose Gold Yellow Gold (5.…" at bounding box center [606, 607] width 318 height 90
click at [1371, 717] on button "Decline" at bounding box center [1369, 721] width 81 height 43
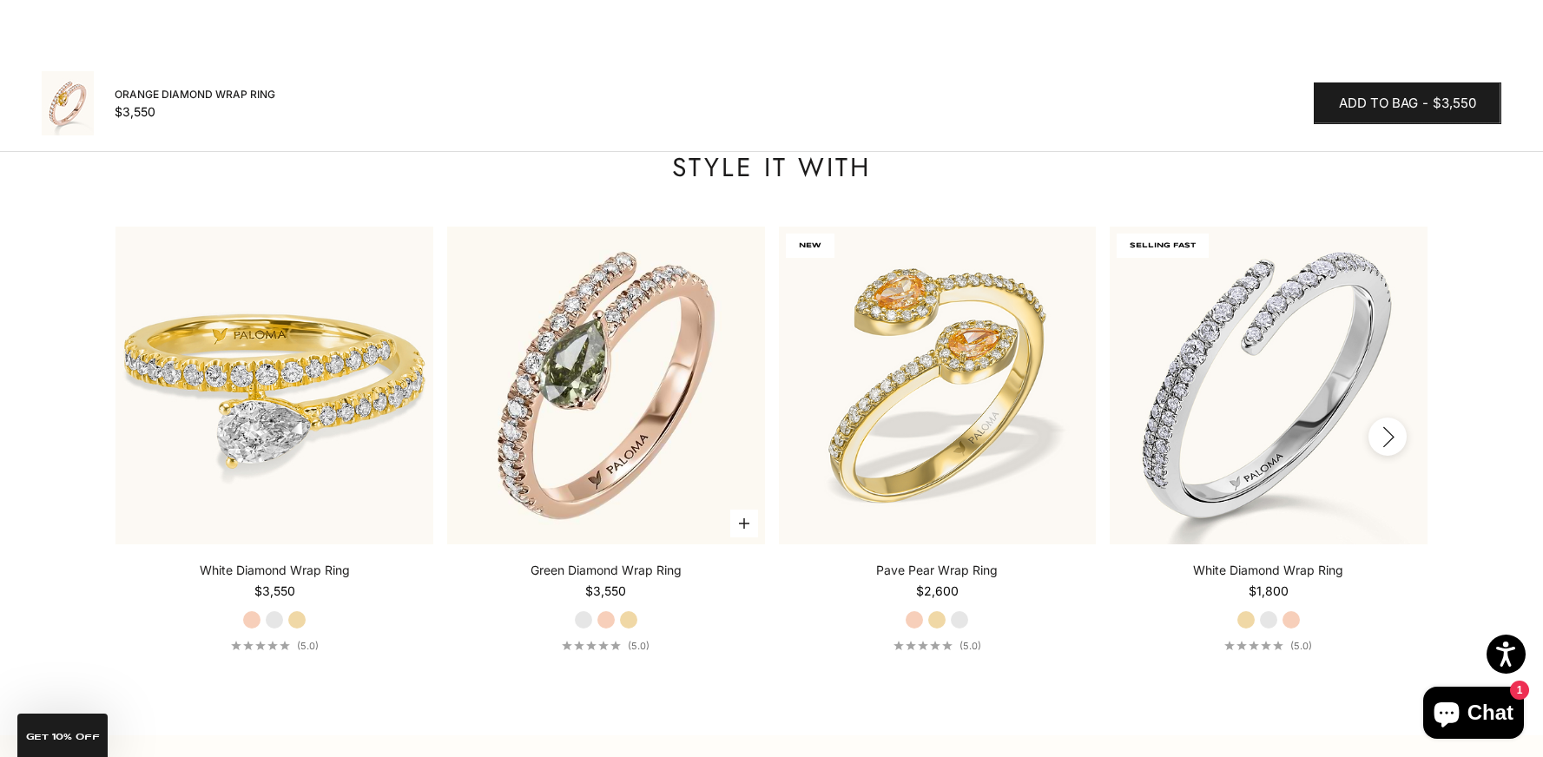
click at [608, 611] on label "Rose Gold" at bounding box center [606, 620] width 19 height 19
click at [628, 611] on label "Yellow Gold" at bounding box center [628, 620] width 19 height 19
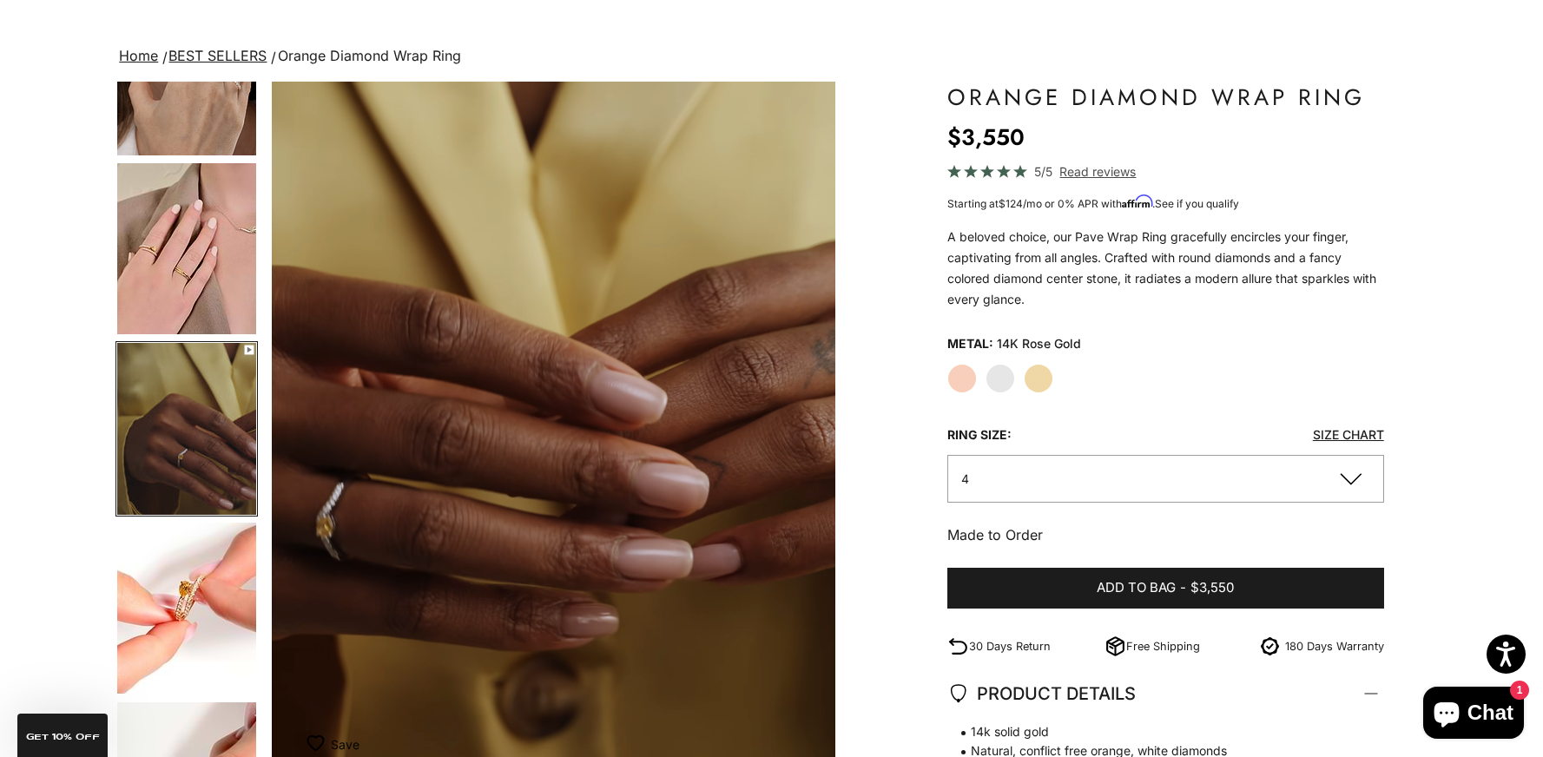
scroll to position [0, 0]
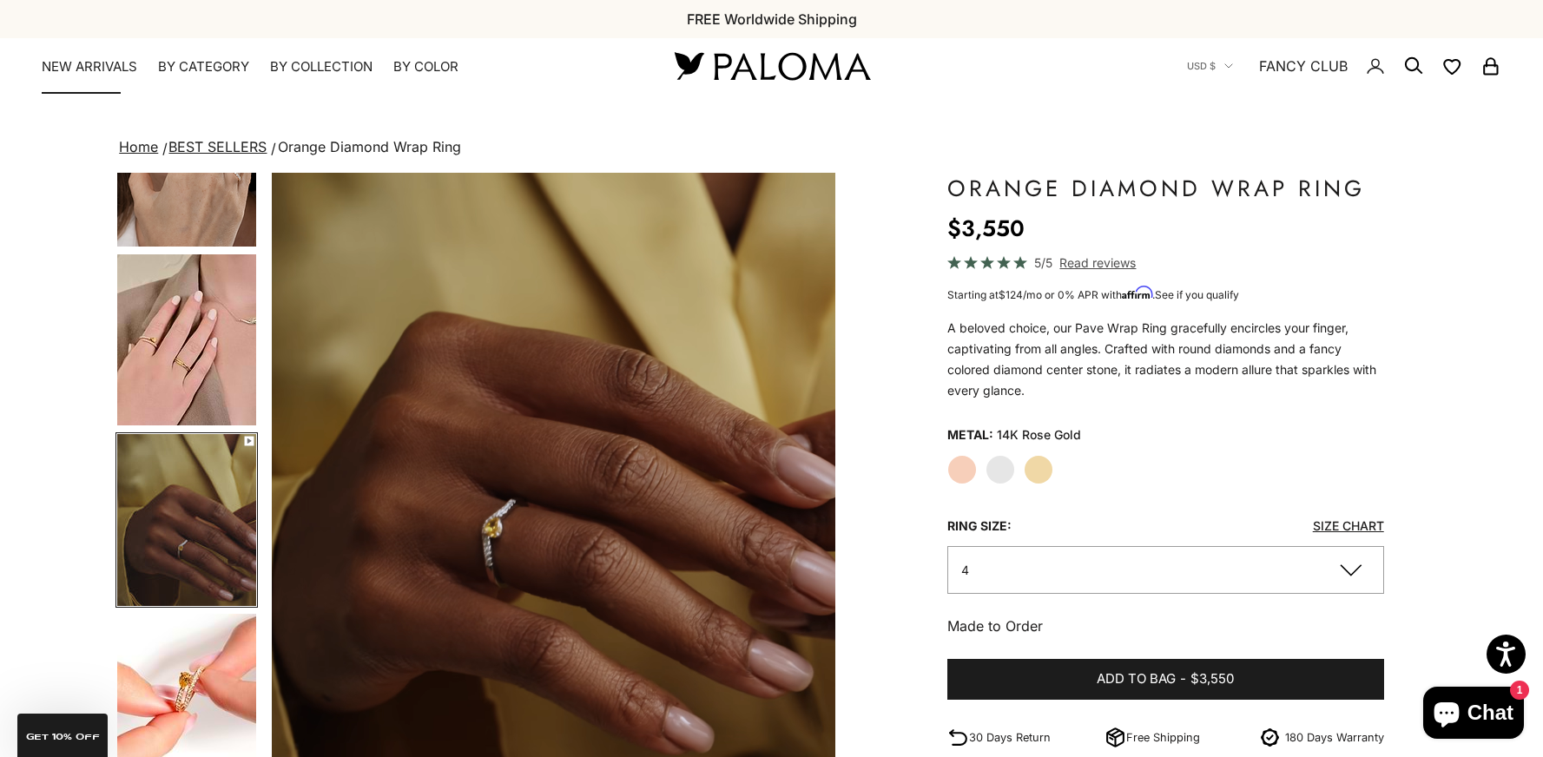
click at [96, 64] on link "NEW ARRIVALS" at bounding box center [90, 66] width 96 height 17
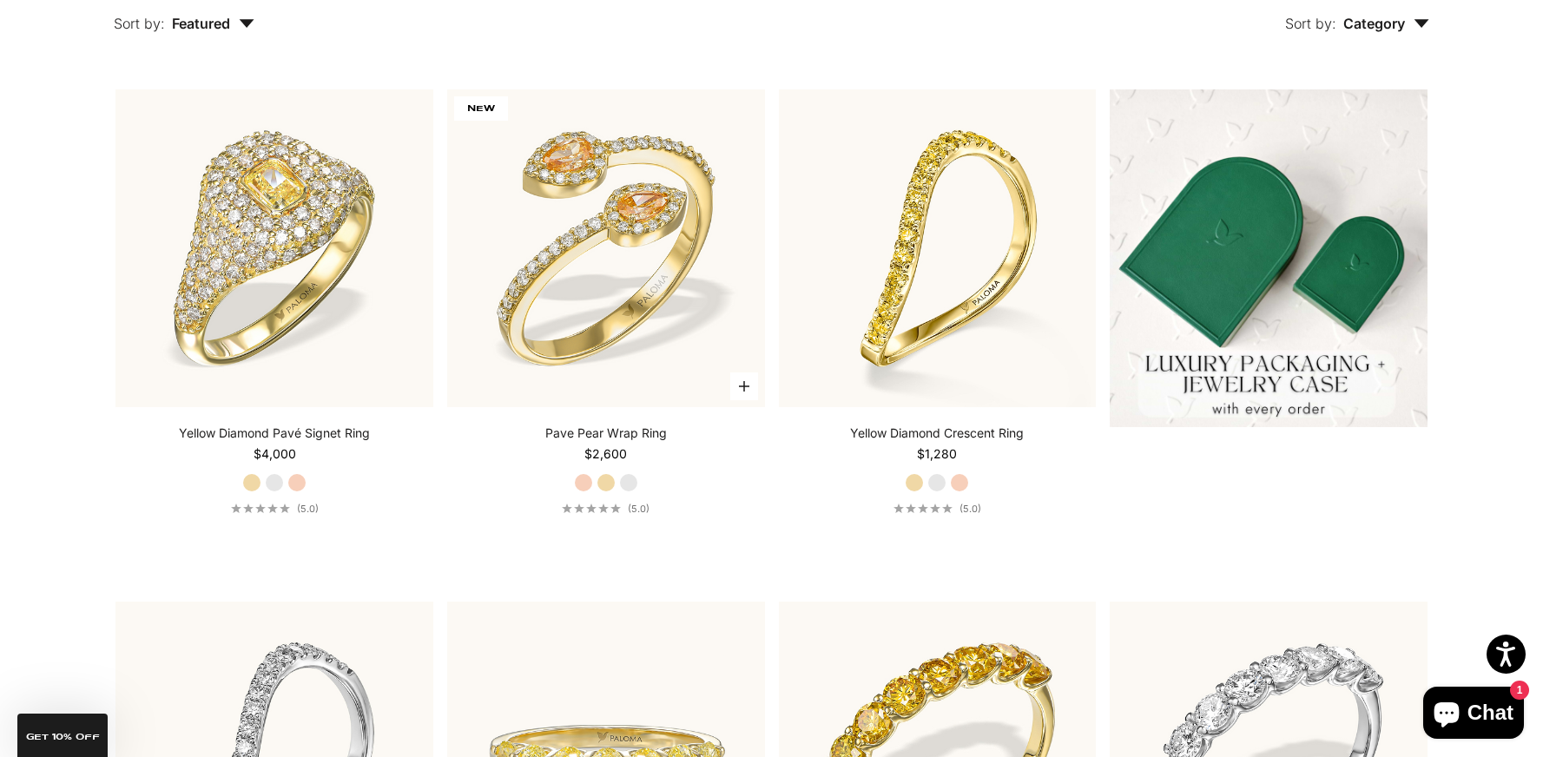
scroll to position [512, 0]
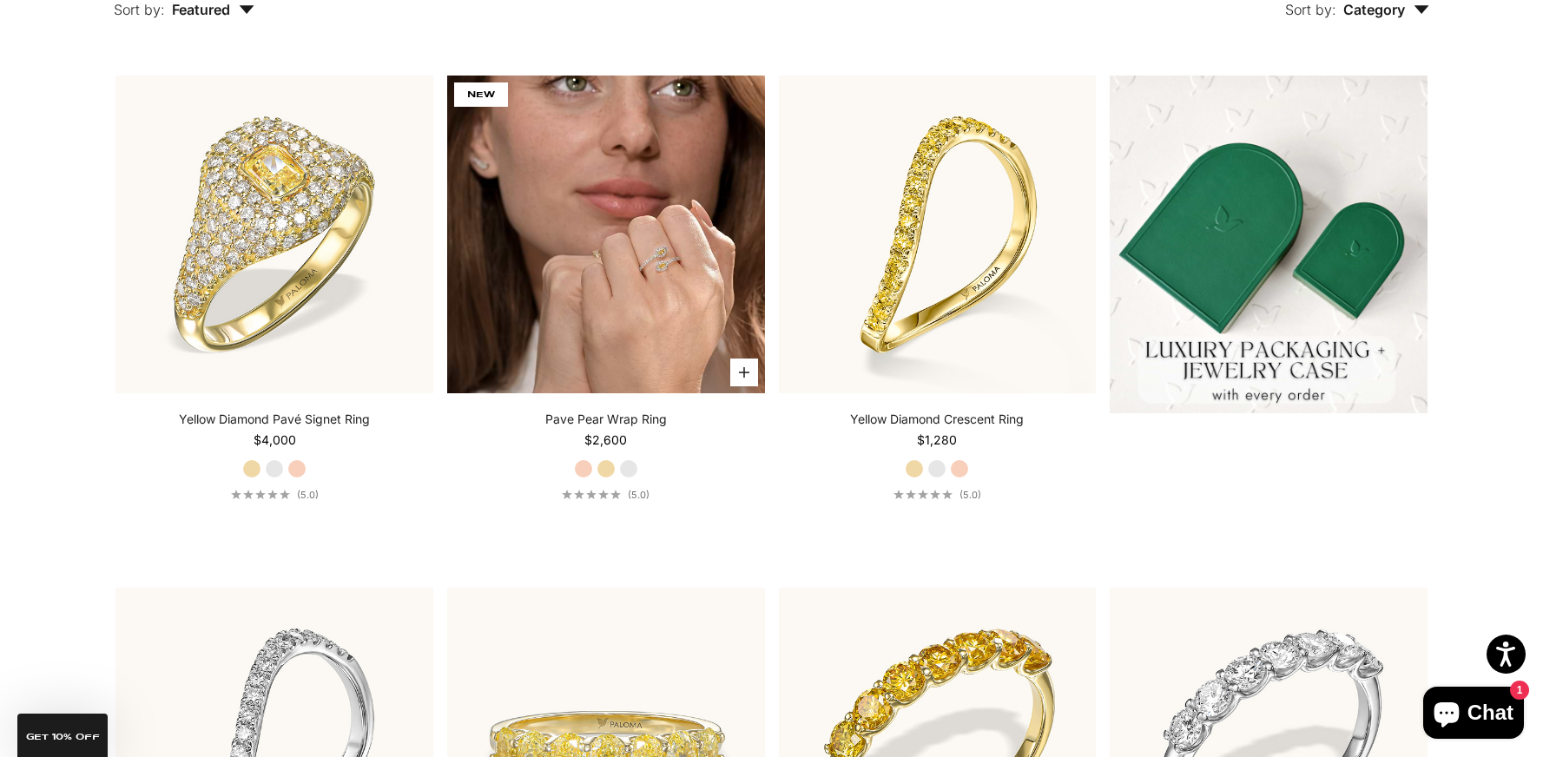
click at [604, 296] on img at bounding box center [606, 235] width 318 height 318
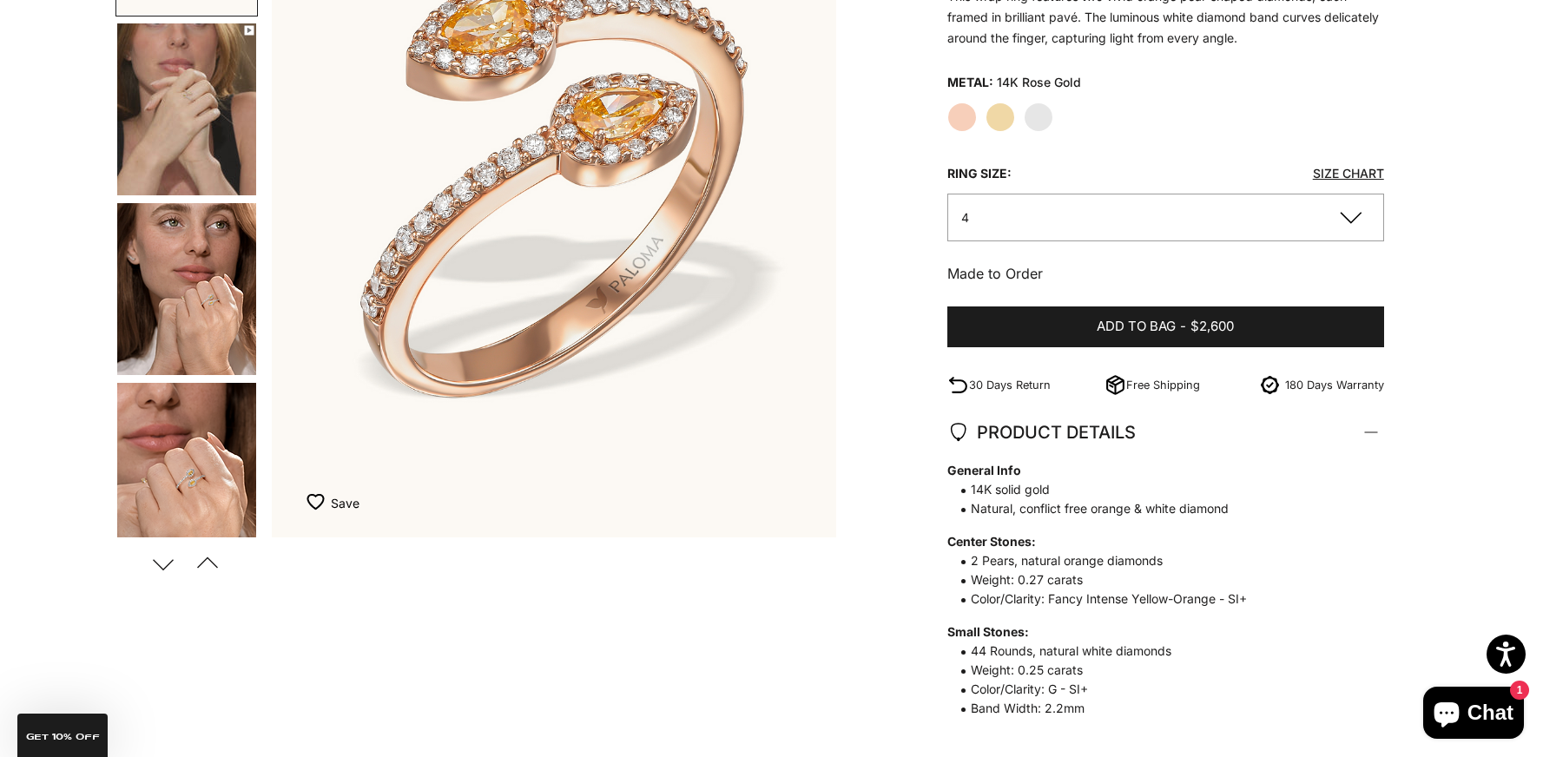
scroll to position [456, 0]
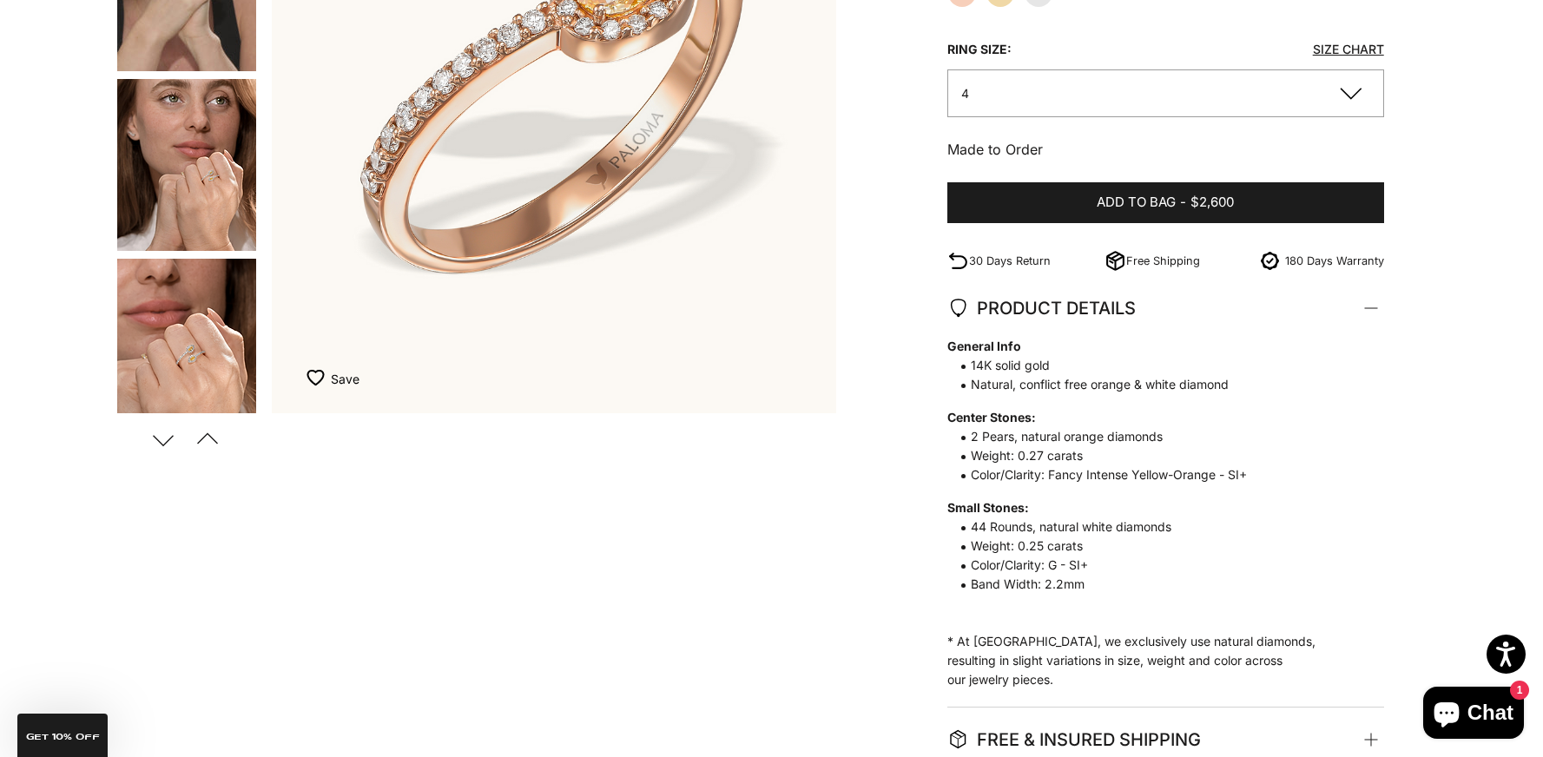
click at [1358, 85] on button "4" at bounding box center [1166, 93] width 437 height 48
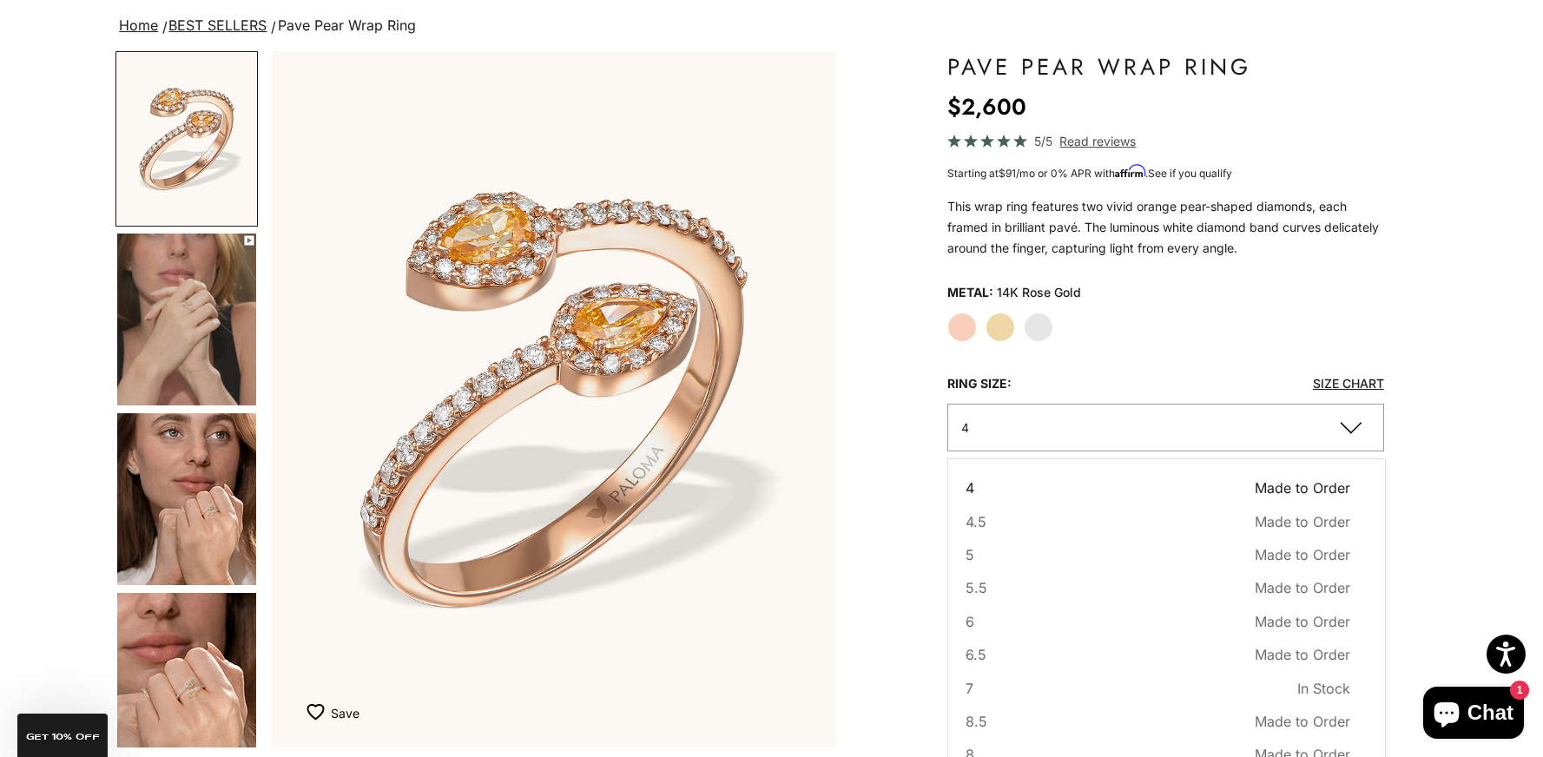
scroll to position [122, 0]
click at [993, 682] on button "7 In Stock Sold out" at bounding box center [1158, 688] width 385 height 23
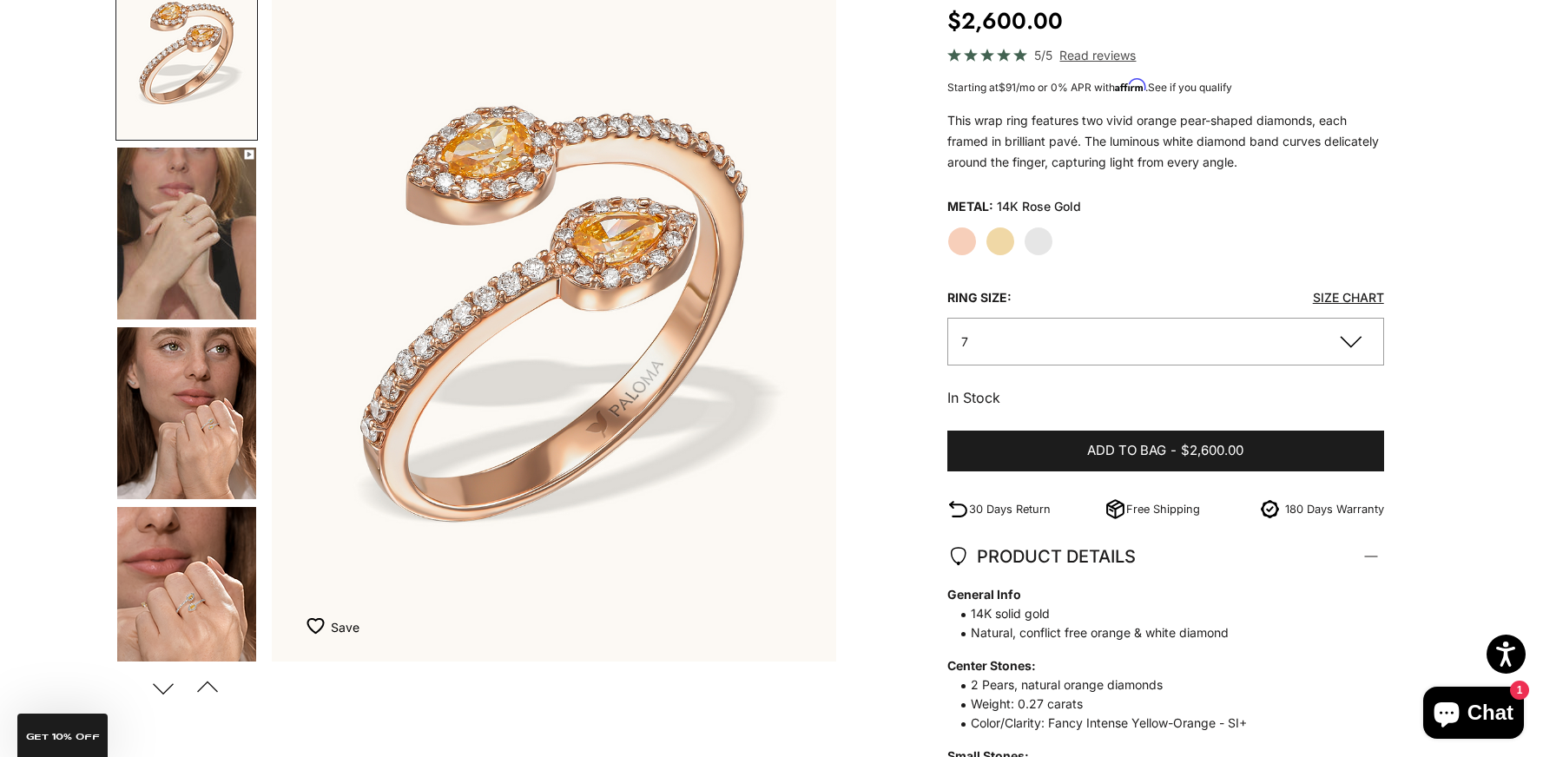
scroll to position [219, 0]
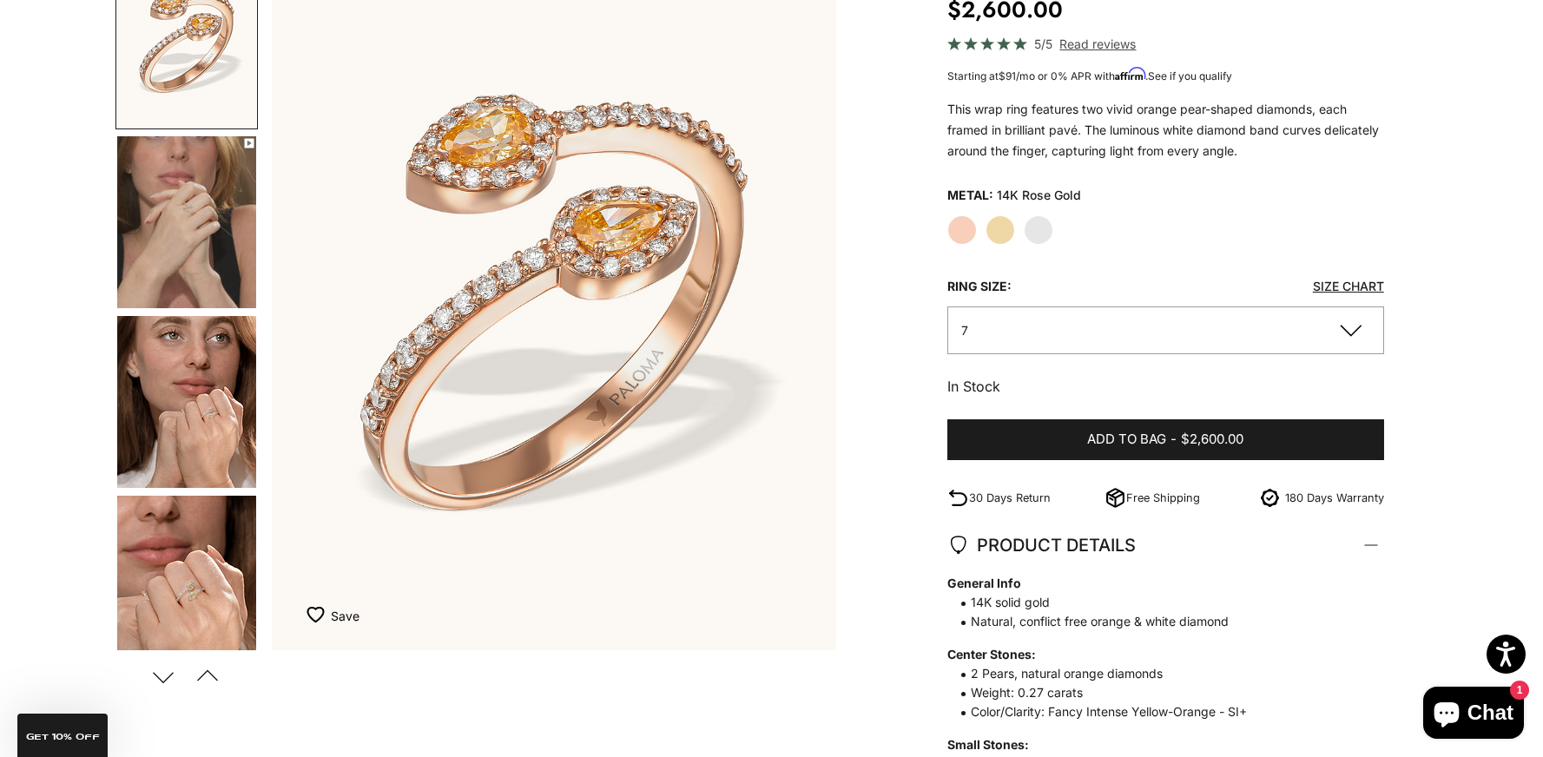
click at [1012, 329] on button "7" at bounding box center [1166, 331] width 437 height 48
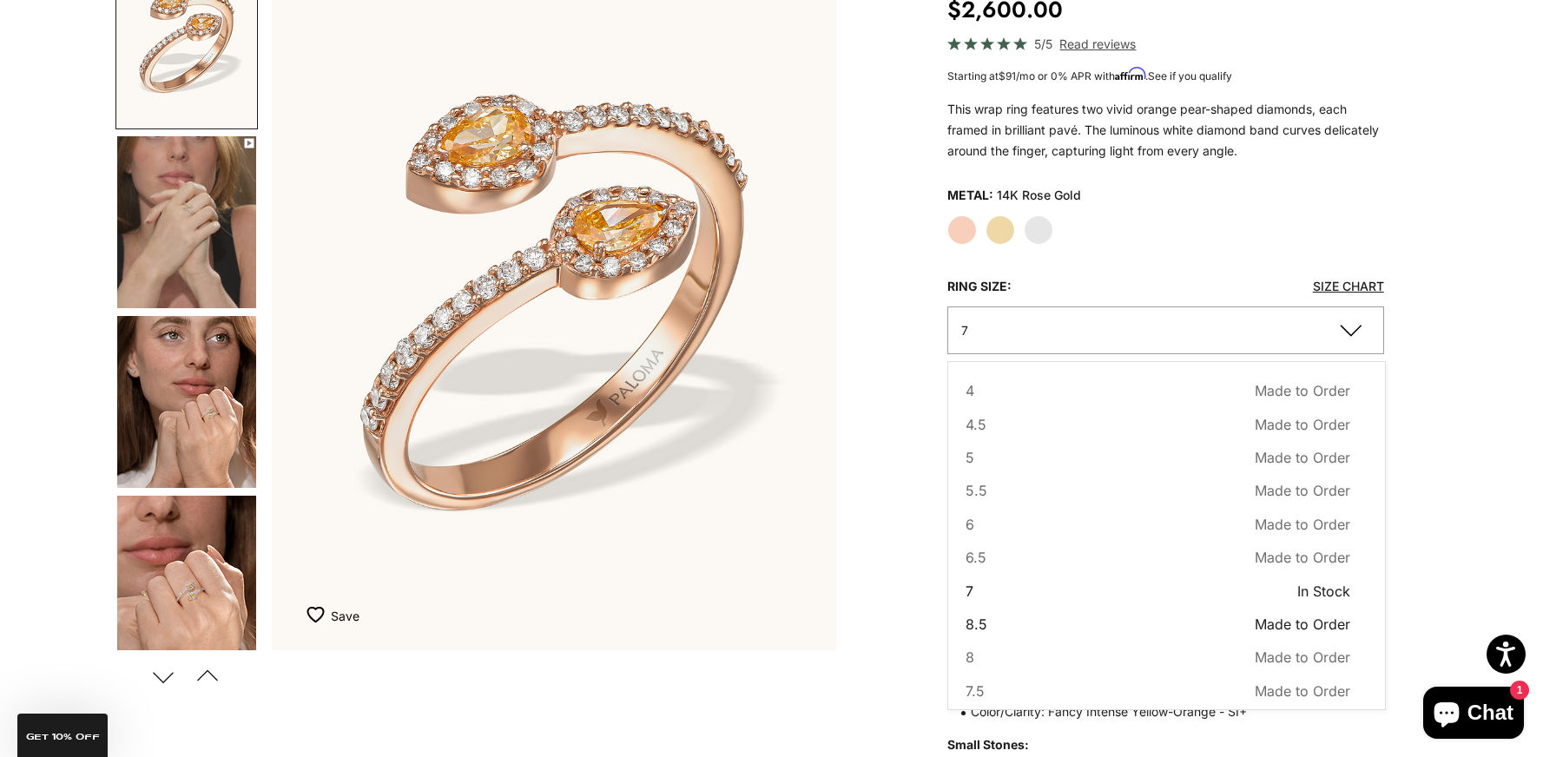
click at [995, 622] on button "8.5 Made to Order Sold out" at bounding box center [1158, 624] width 385 height 23
